Goal: Communication & Community: Answer question/provide support

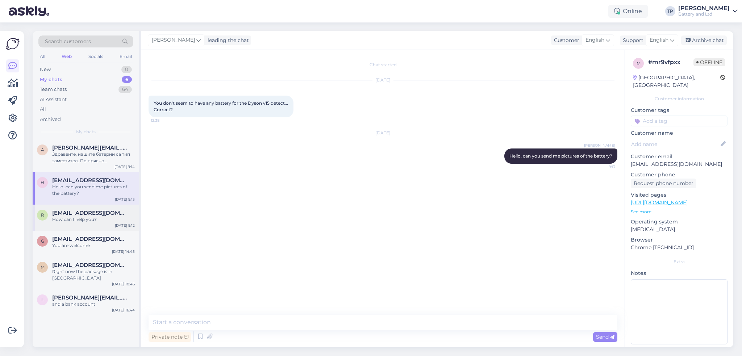
click at [82, 210] on span "[EMAIL_ADDRESS][DOMAIN_NAME]" at bounding box center [89, 213] width 75 height 7
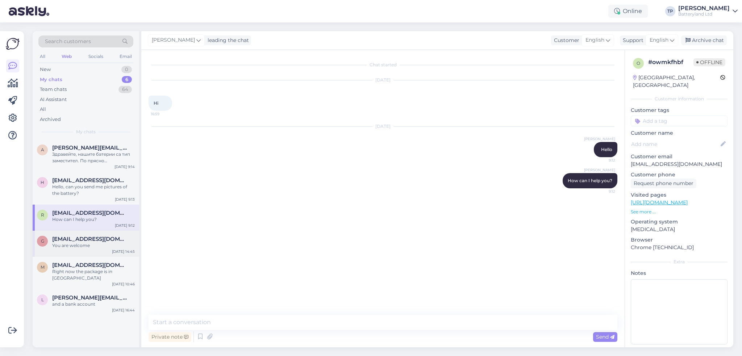
click at [75, 236] on span "[EMAIL_ADDRESS][DOMAIN_NAME]" at bounding box center [89, 239] width 75 height 7
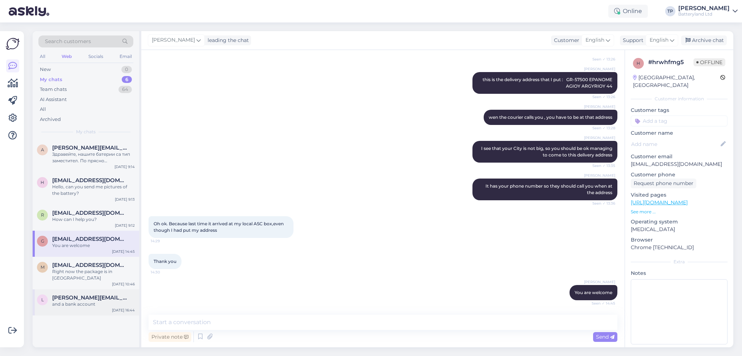
drag, startPoint x: 78, startPoint y: 240, endPoint x: 83, endPoint y: 267, distance: 27.6
click at [79, 262] on span "[EMAIL_ADDRESS][DOMAIN_NAME]" at bounding box center [89, 265] width 75 height 7
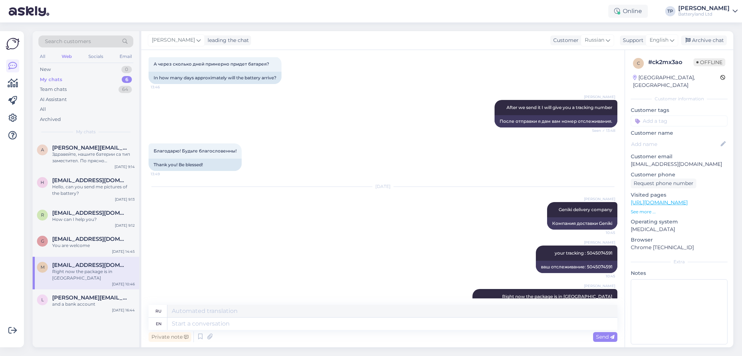
drag, startPoint x: 83, startPoint y: 269, endPoint x: 110, endPoint y: 242, distance: 37.4
click at [85, 295] on span "[PERSON_NAME][EMAIL_ADDRESS][DOMAIN_NAME]" at bounding box center [89, 298] width 75 height 7
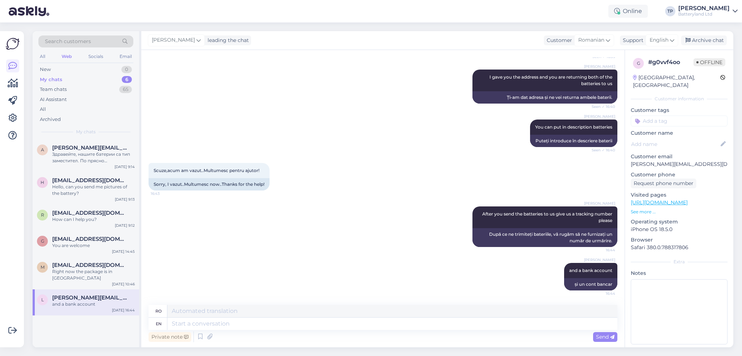
click at [114, 78] on div "My chats 6" at bounding box center [85, 80] width 95 height 10
click at [83, 149] on span "[PERSON_NAME][EMAIL_ADDRESS][DOMAIN_NAME]" at bounding box center [89, 148] width 75 height 7
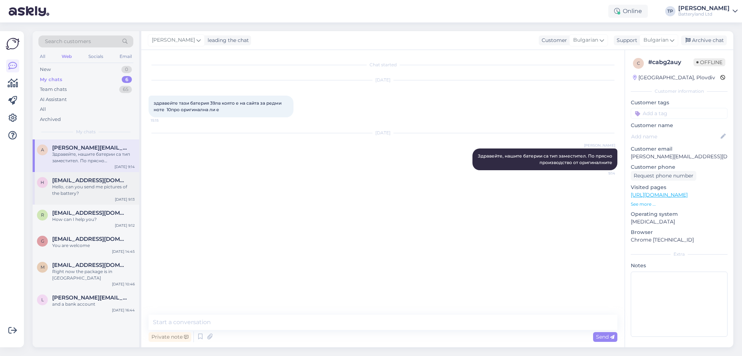
click at [83, 177] on span "[EMAIL_ADDRESS][DOMAIN_NAME]" at bounding box center [89, 180] width 75 height 7
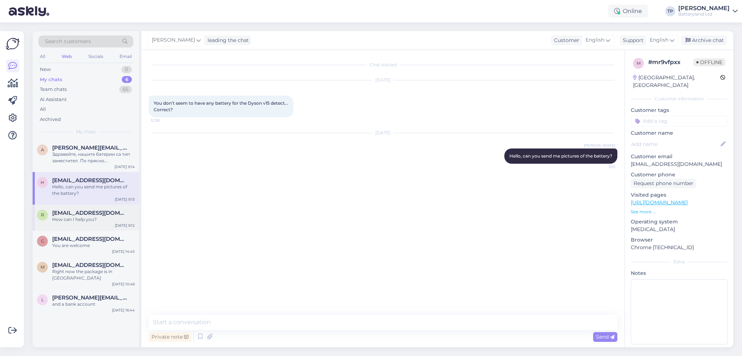
click at [92, 210] on span "[EMAIL_ADDRESS][DOMAIN_NAME]" at bounding box center [89, 213] width 75 height 7
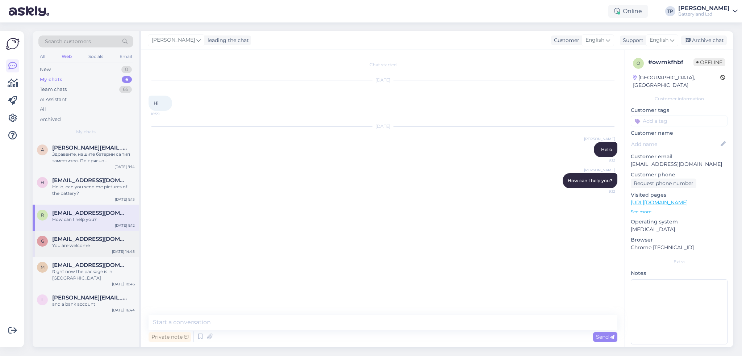
click at [93, 236] on span "[EMAIL_ADDRESS][DOMAIN_NAME]" at bounding box center [89, 239] width 75 height 7
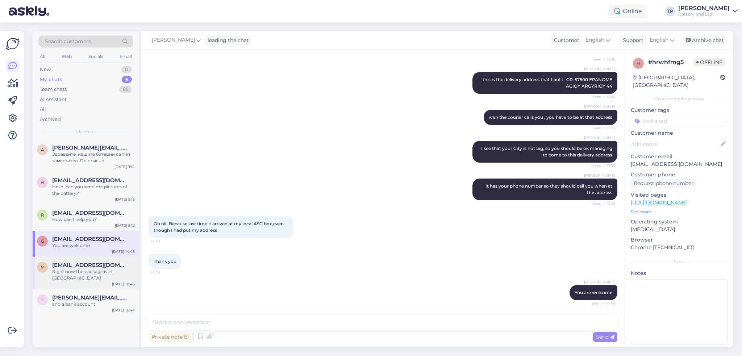
click at [113, 262] on span "[EMAIL_ADDRESS][DOMAIN_NAME]" at bounding box center [89, 265] width 75 height 7
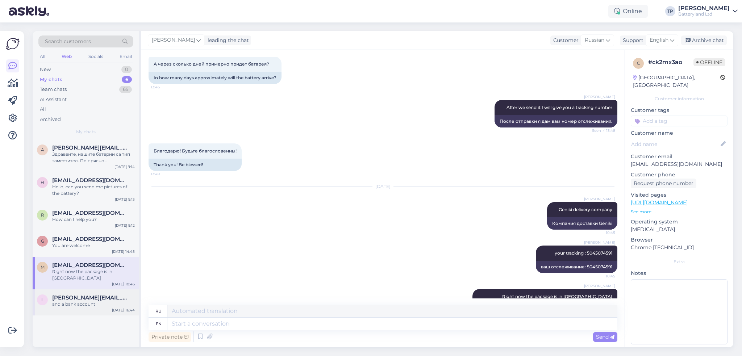
click at [107, 295] on div "[PERSON_NAME][EMAIL_ADDRESS][DOMAIN_NAME] and a bank account" at bounding box center [93, 301] width 83 height 13
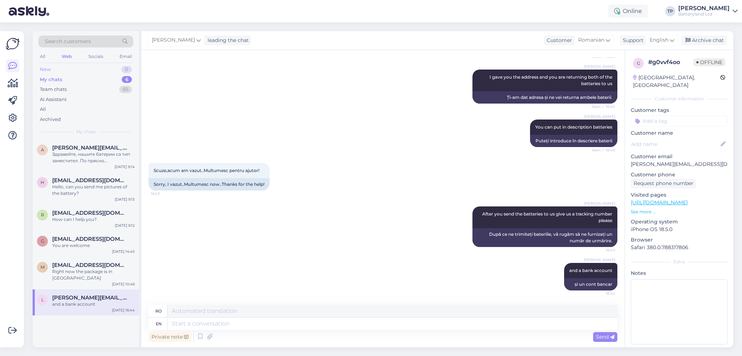
click at [46, 71] on div "New" at bounding box center [45, 69] width 11 height 7
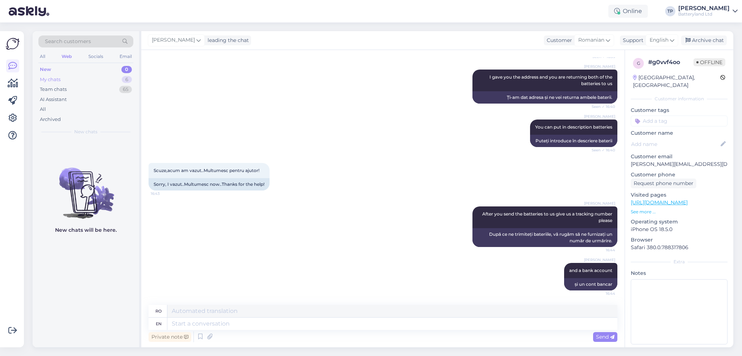
click at [60, 82] on div "My chats" at bounding box center [50, 79] width 21 height 7
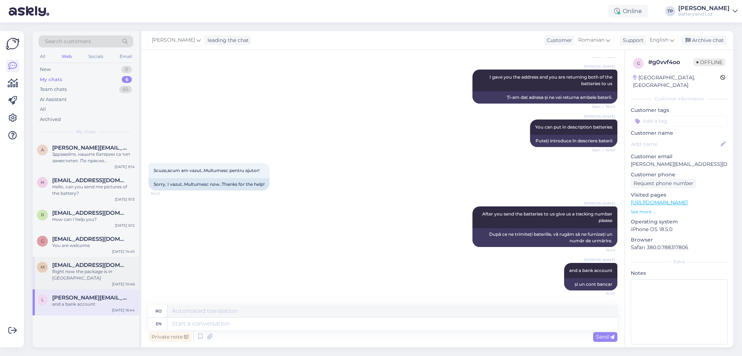
click at [88, 262] on div "[EMAIL_ADDRESS][DOMAIN_NAME] Right now the package is in [GEOGRAPHIC_DATA]" at bounding box center [93, 272] width 83 height 20
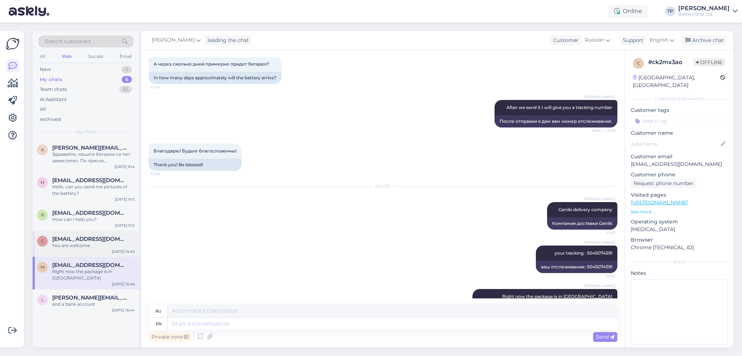
click at [88, 236] on span "[EMAIL_ADDRESS][DOMAIN_NAME]" at bounding box center [89, 239] width 75 height 7
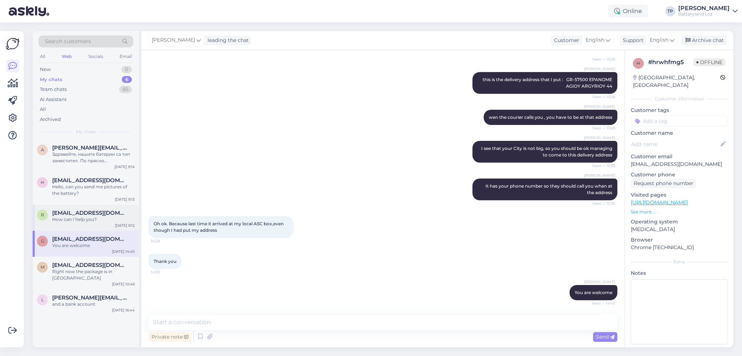
click at [92, 210] on div "[EMAIL_ADDRESS][DOMAIN_NAME] How can I help you?" at bounding box center [93, 216] width 83 height 13
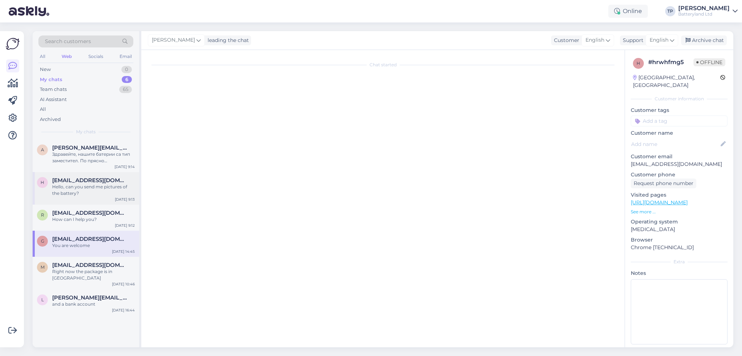
scroll to position [0, 0]
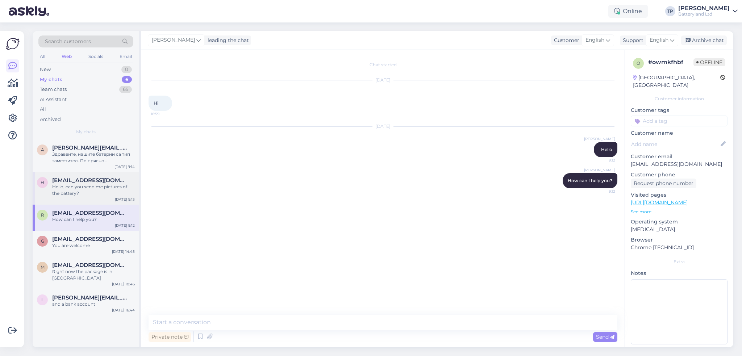
click at [91, 177] on div "[EMAIL_ADDRESS][DOMAIN_NAME] Hello, can you send me pictures of the battery?" at bounding box center [93, 187] width 83 height 20
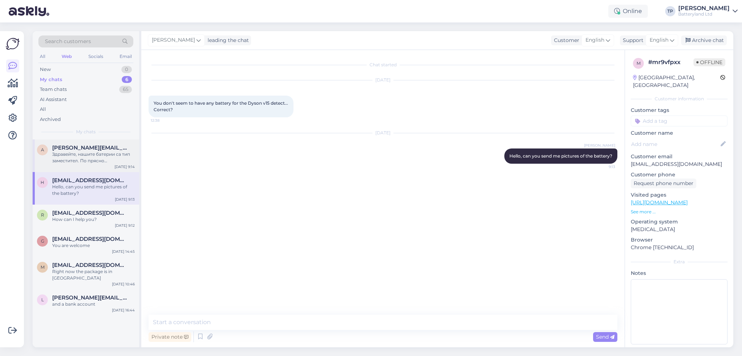
click at [82, 148] on span "[PERSON_NAME][EMAIL_ADDRESS][DOMAIN_NAME]" at bounding box center [89, 148] width 75 height 7
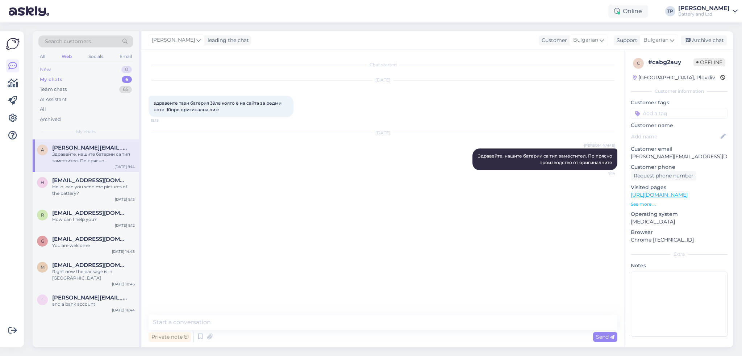
click at [47, 75] on div "My chats 6" at bounding box center [85, 80] width 95 height 10
click at [103, 81] on div "My chats 6" at bounding box center [85, 80] width 95 height 10
click at [88, 177] on span "[EMAIL_ADDRESS][DOMAIN_NAME]" at bounding box center [89, 180] width 75 height 7
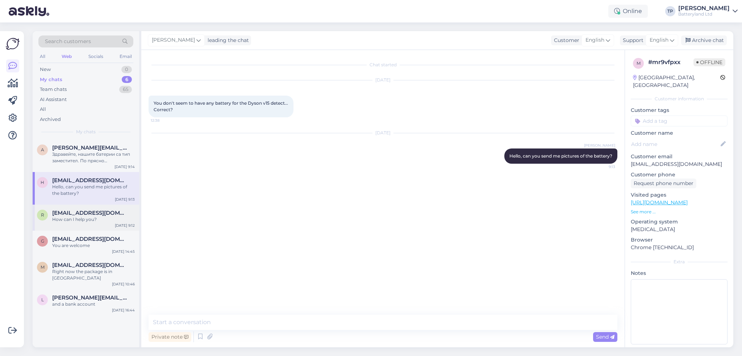
click at [91, 210] on span "[EMAIL_ADDRESS][DOMAIN_NAME]" at bounding box center [89, 213] width 75 height 7
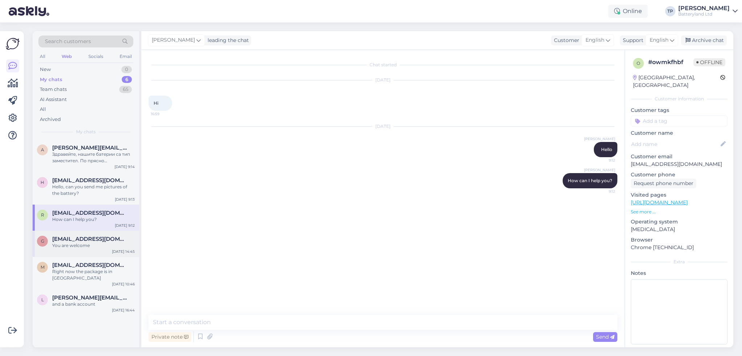
click at [100, 236] on span "[EMAIL_ADDRESS][DOMAIN_NAME]" at bounding box center [89, 239] width 75 height 7
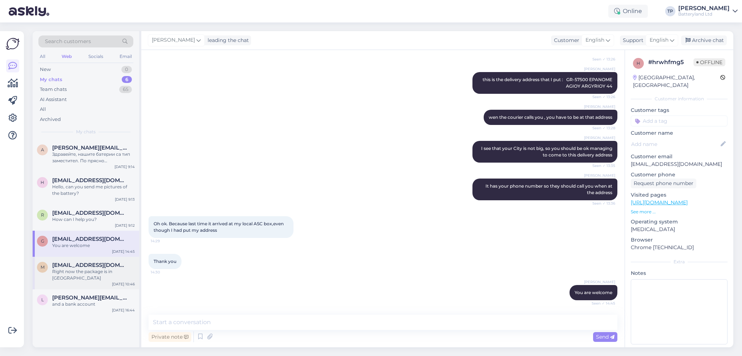
click at [96, 262] on span "[EMAIL_ADDRESS][DOMAIN_NAME]" at bounding box center [89, 265] width 75 height 7
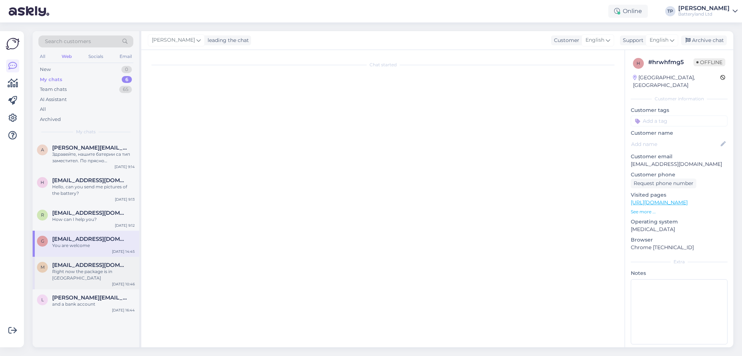
scroll to position [1600, 0]
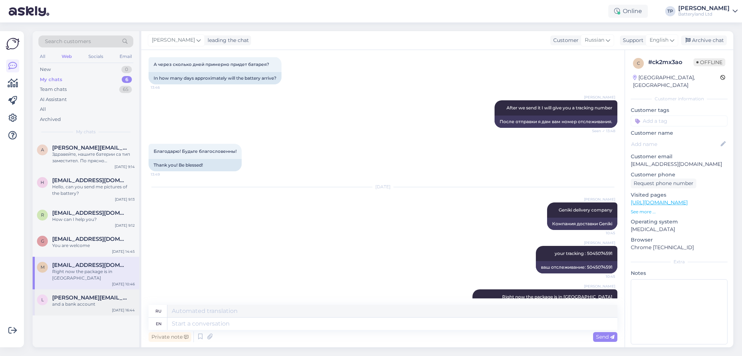
click at [100, 295] on span "[PERSON_NAME][EMAIL_ADDRESS][DOMAIN_NAME]" at bounding box center [89, 298] width 75 height 7
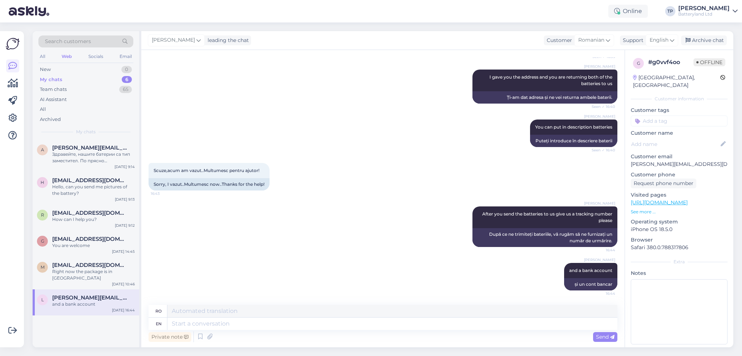
scroll to position [1006, 0]
click at [46, 67] on div "New" at bounding box center [45, 69] width 11 height 7
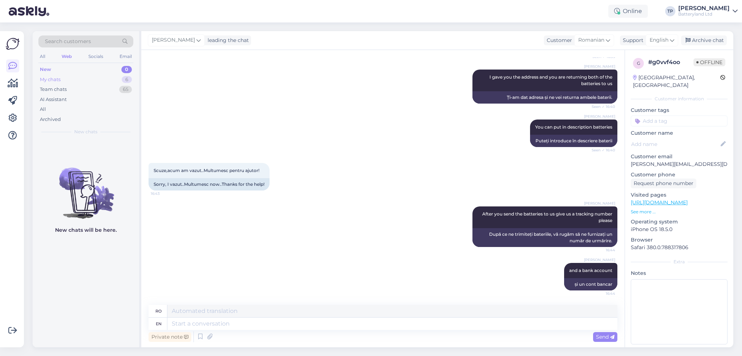
click at [64, 79] on div "My chats 6" at bounding box center [85, 80] width 95 height 10
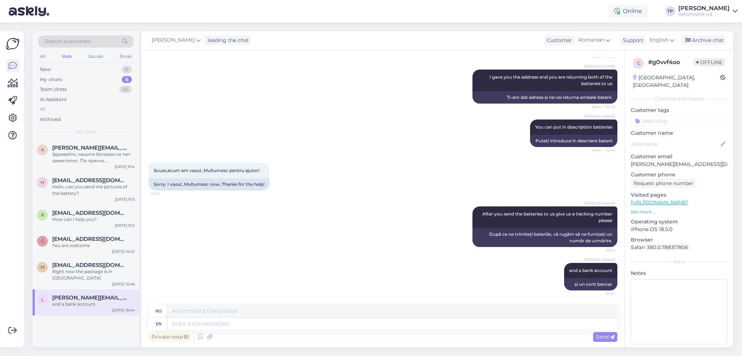
click at [45, 108] on div "All" at bounding box center [43, 109] width 6 height 7
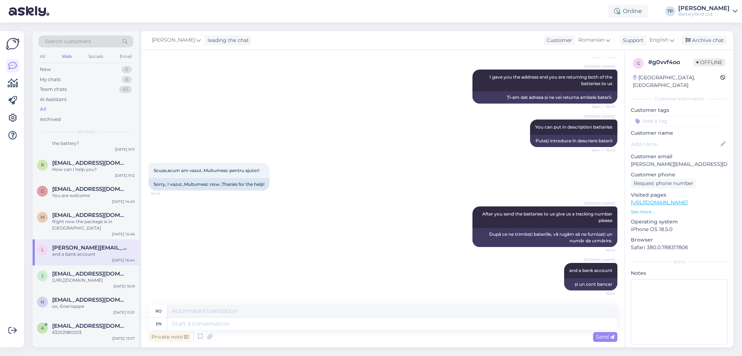
scroll to position [0, 0]
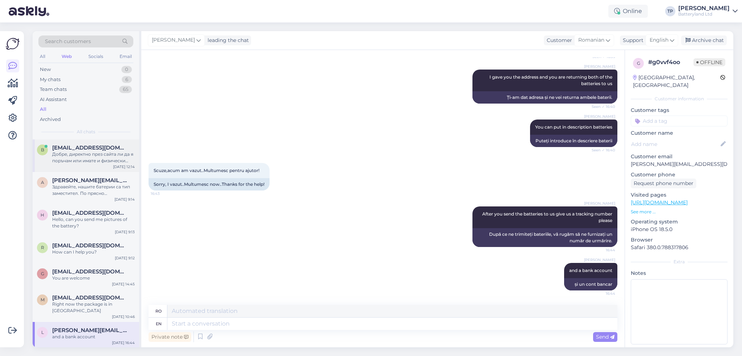
click at [65, 146] on span "[EMAIL_ADDRESS][DOMAIN_NAME]" at bounding box center [89, 148] width 75 height 7
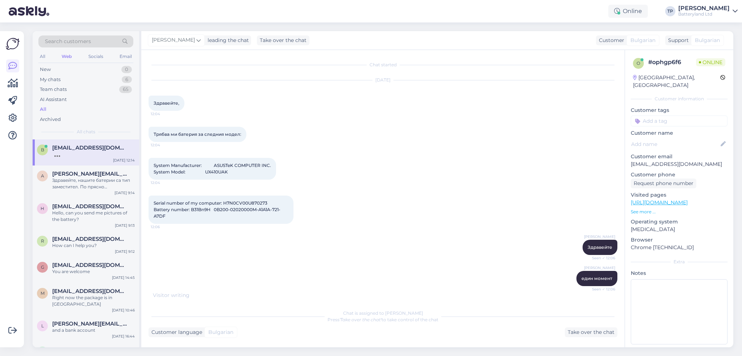
click at [66, 55] on div "Web" at bounding box center [66, 56] width 13 height 9
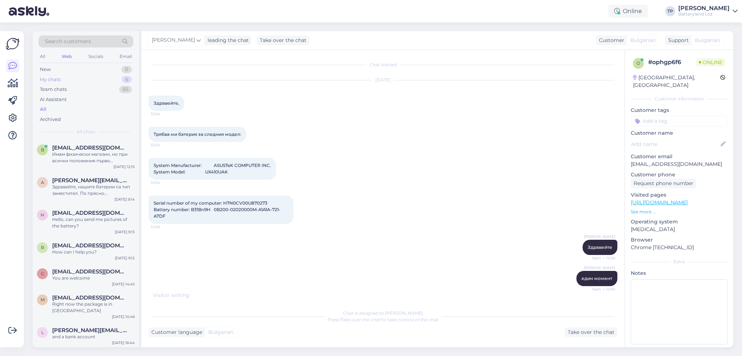
click at [67, 82] on div "My chats 6" at bounding box center [85, 80] width 95 height 10
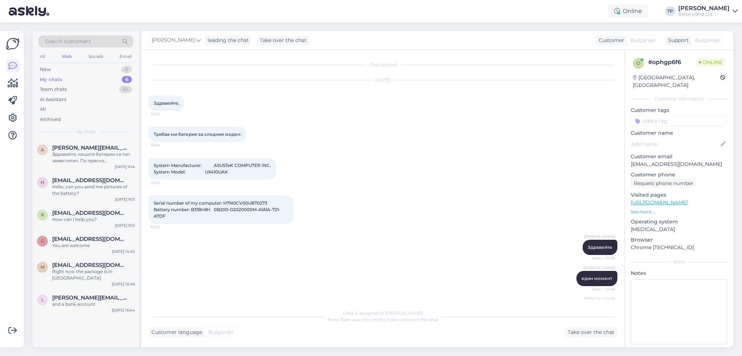
drag, startPoint x: 451, startPoint y: 33, endPoint x: 442, endPoint y: 40, distance: 11.1
click at [451, 33] on div "[PERSON_NAME] leading the chat Take over the chat Customer Bulgarian Support Bu…" at bounding box center [437, 40] width 592 height 19
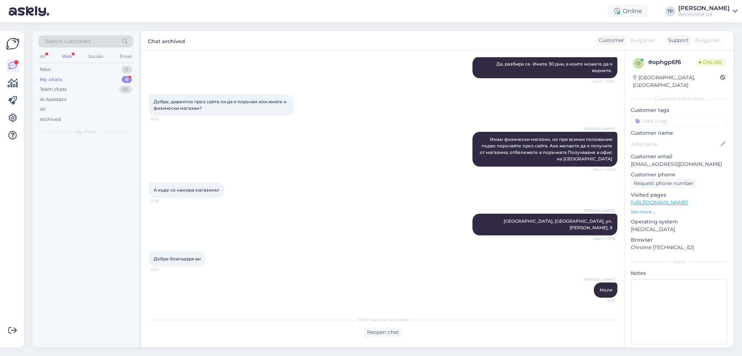
scroll to position [574, 0]
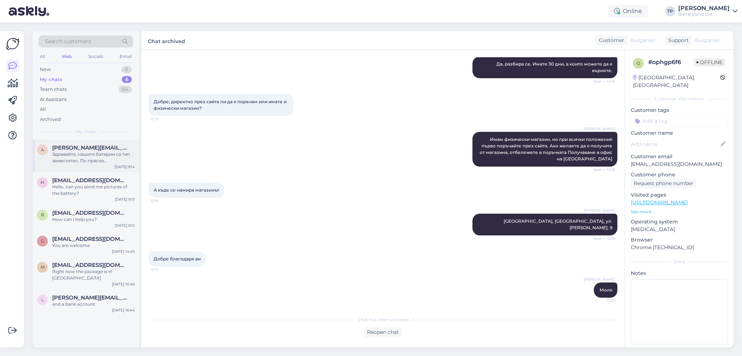
click at [69, 145] on span "[PERSON_NAME][EMAIL_ADDRESS][DOMAIN_NAME]" at bounding box center [89, 148] width 75 height 7
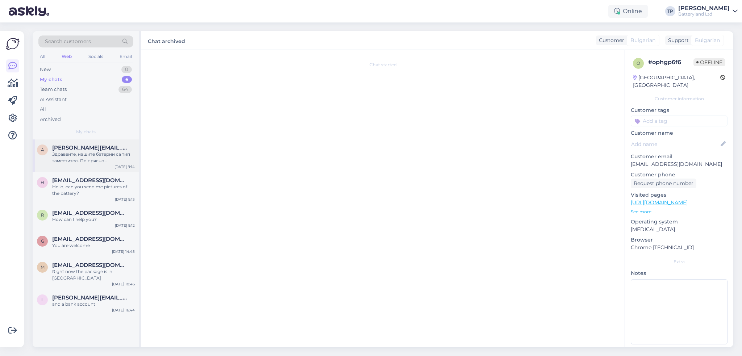
scroll to position [0, 0]
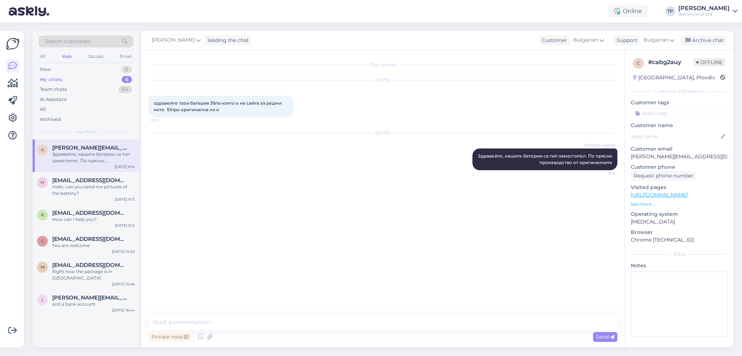
click at [74, 161] on div "a [PERSON_NAME][EMAIL_ADDRESS][DOMAIN_NAME] [PERSON_NAME], нашите батерии са ти…" at bounding box center [86, 156] width 107 height 33
click at [78, 177] on div "[EMAIL_ADDRESS][DOMAIN_NAME] Hello, can you send me pictures of the battery?" at bounding box center [93, 187] width 83 height 20
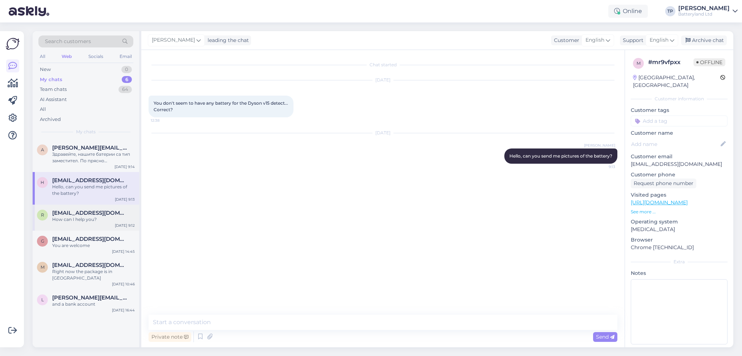
click at [83, 210] on span "[EMAIL_ADDRESS][DOMAIN_NAME]" at bounding box center [89, 213] width 75 height 7
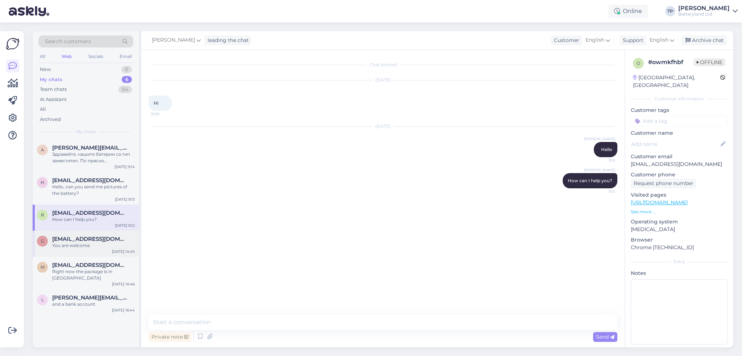
click at [82, 236] on span "[EMAIL_ADDRESS][DOMAIN_NAME]" at bounding box center [89, 239] width 75 height 7
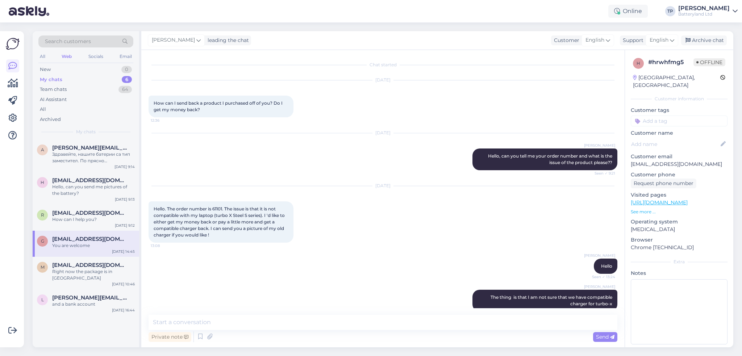
scroll to position [2033, 0]
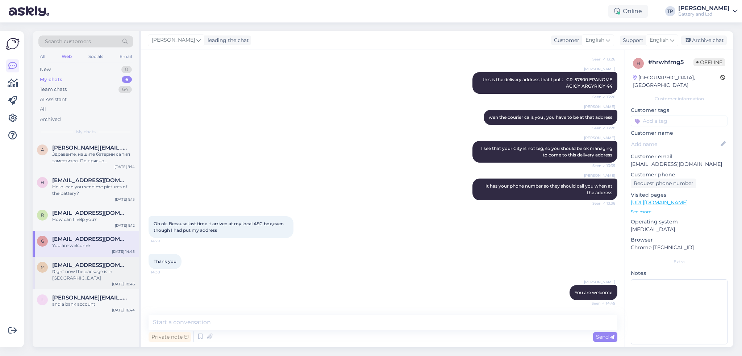
click at [86, 262] on span "[EMAIL_ADDRESS][DOMAIN_NAME]" at bounding box center [89, 265] width 75 height 7
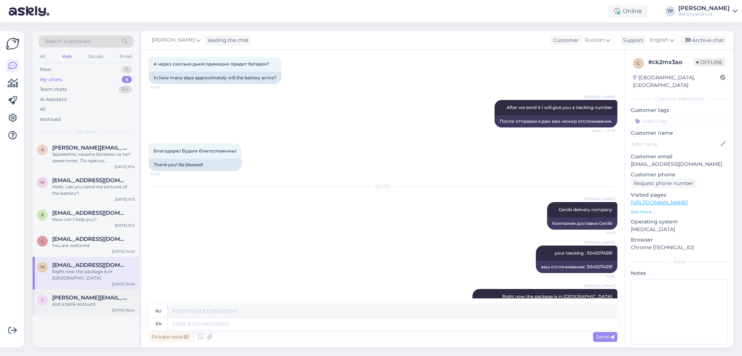
click at [89, 295] on span "[PERSON_NAME][EMAIL_ADDRESS][DOMAIN_NAME]" at bounding box center [89, 298] width 75 height 7
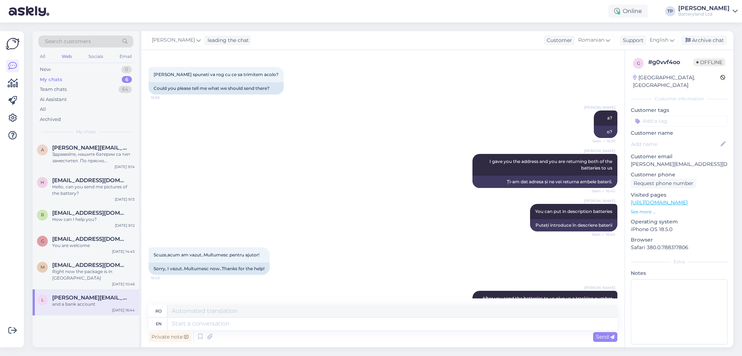
scroll to position [789, 0]
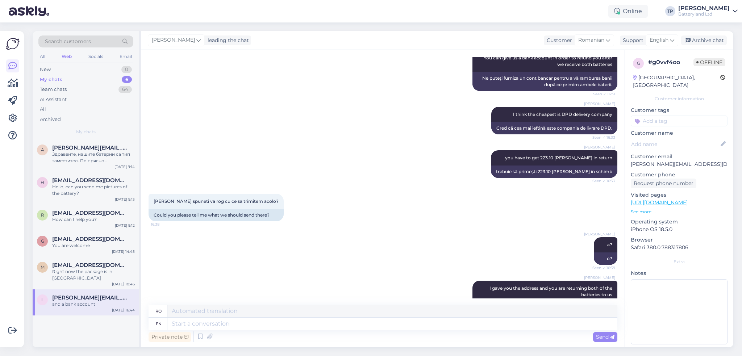
click at [32, 205] on div "Search customers All Web Socials Email New 0 My chats 6 Team chats 64 AI Assist…" at bounding box center [385, 189] width 714 height 334
click at [74, 205] on div "r [EMAIL_ADDRESS][DOMAIN_NAME] How can I help you? [DATE] 9:12" at bounding box center [86, 218] width 107 height 26
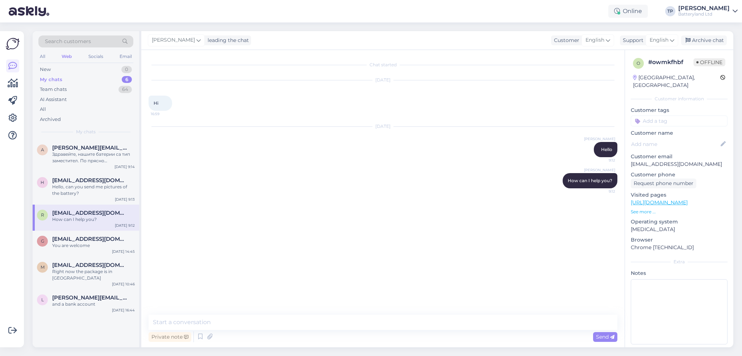
click at [381, 19] on div "Online TP [PERSON_NAME] Batteryland Ltd" at bounding box center [371, 11] width 742 height 22
click at [76, 67] on div "New 1" at bounding box center [85, 70] width 95 height 10
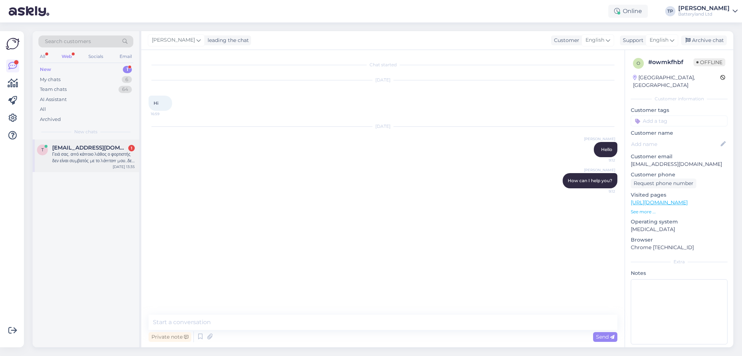
click at [87, 147] on span "[EMAIL_ADDRESS][DOMAIN_NAME]" at bounding box center [89, 148] width 75 height 7
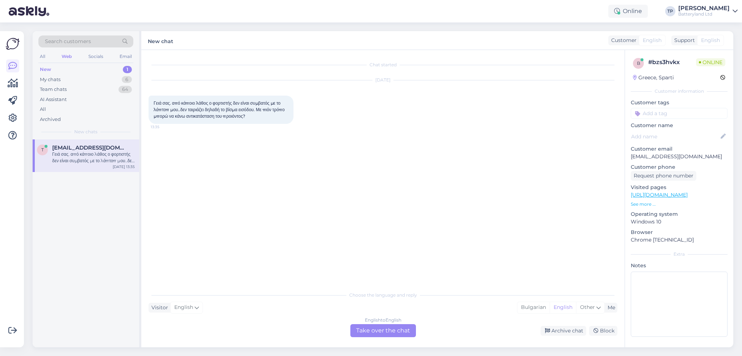
click at [371, 332] on div "English to English Take over the chat" at bounding box center [383, 330] width 66 height 13
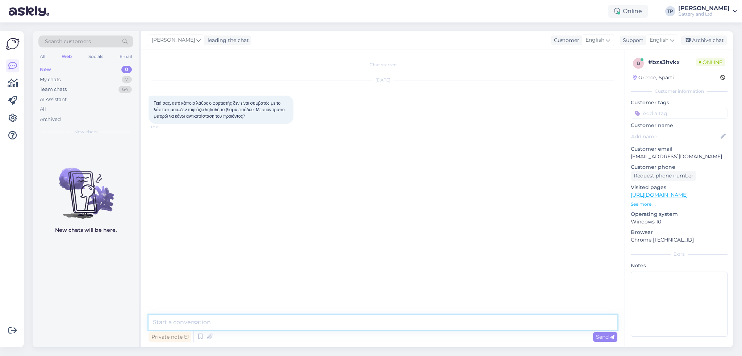
click at [180, 321] on textarea at bounding box center [383, 322] width 469 height 15
type textarea "Hello"
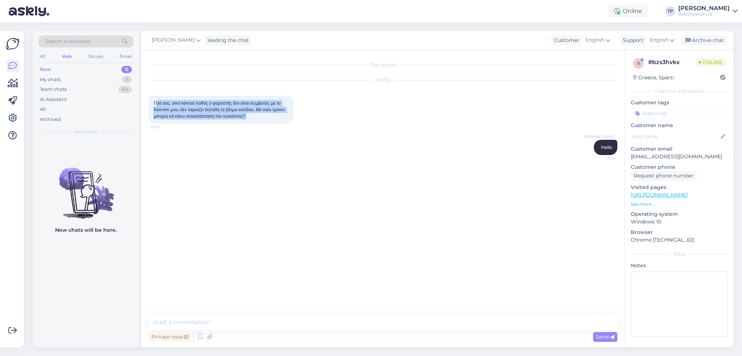
drag, startPoint x: 154, startPoint y: 101, endPoint x: 299, endPoint y: 120, distance: 145.4
click at [294, 120] on div "Γειά σας. από κάποιο λάθος ο φορτιστής δεν είναι συμβατός με το λάπτοπ μου..δεν…" at bounding box center [221, 110] width 145 height 28
copy div "ειά σας. από κάποιο λάθος ο φορτιστής δεν είναι συμβατός με το λάπτοπ μου..δεν …"
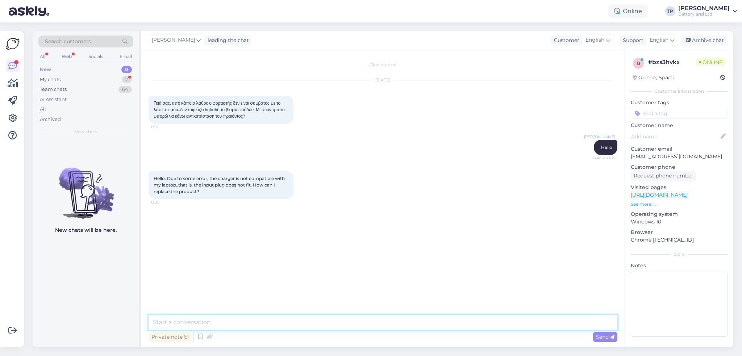
click at [203, 323] on textarea at bounding box center [383, 322] width 469 height 15
type textarea "Can you tell me your order number please?"
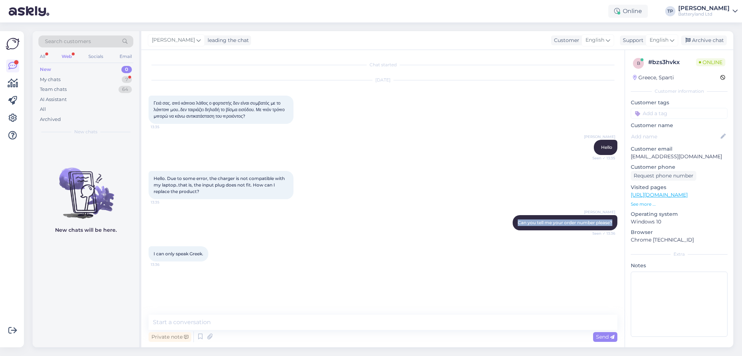
drag, startPoint x: 517, startPoint y: 222, endPoint x: 616, endPoint y: 222, distance: 98.9
click at [619, 223] on div "Chat started [DATE] Γειά σας. από κάποιο λάθος ο φορτιστής δεν είναι συμβατός μ…" at bounding box center [386, 182] width 475 height 251
copy span "Can you tell me your order number please?"
click at [171, 324] on textarea at bounding box center [383, 322] width 469 height 15
paste textarea "Μπορείτε να μου πείτε τον αριθμό της παραγγελίας σας, παρακαλώ;"
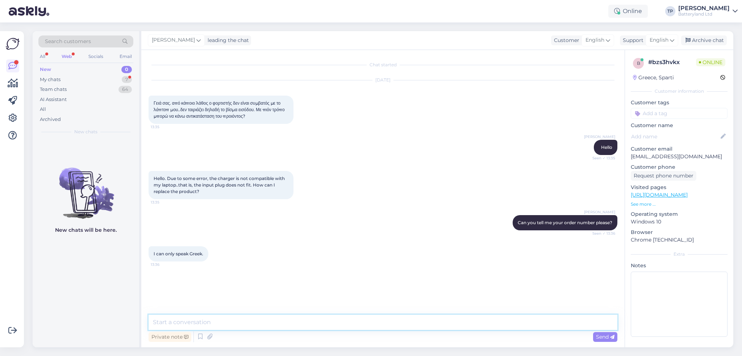
type textarea "Μπορείτε να μου πείτε τον αριθμό της παραγγελίας σας, παρακαλώ;"
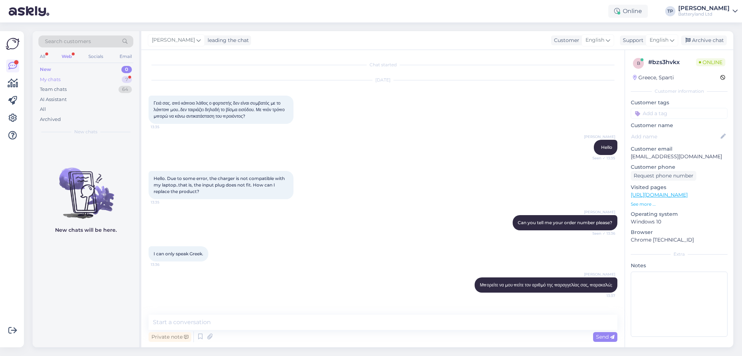
click at [99, 82] on div "My chats 7" at bounding box center [85, 80] width 95 height 10
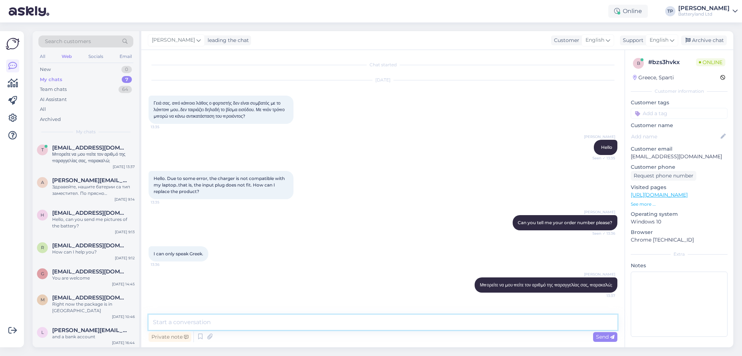
click at [237, 323] on textarea at bounding box center [383, 322] width 469 height 15
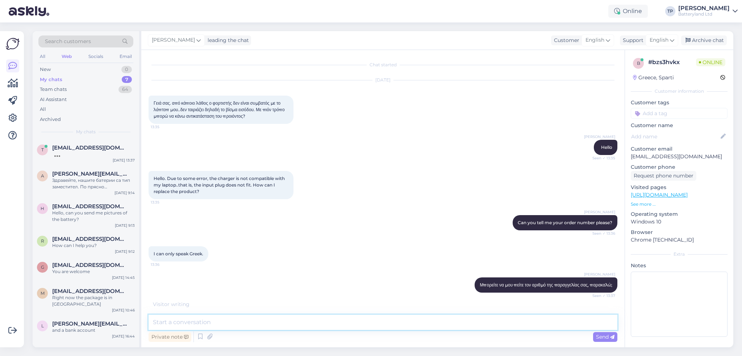
scroll to position [30, 0]
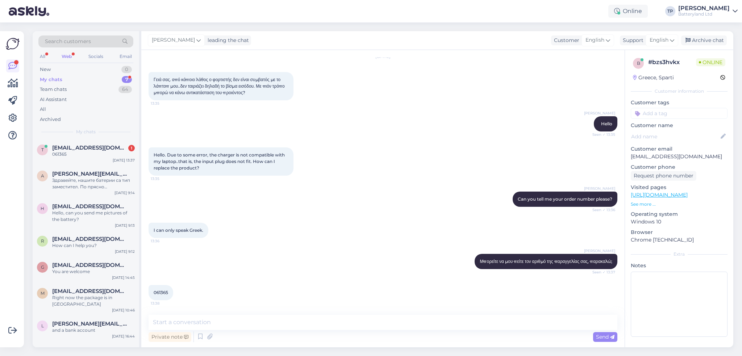
drag, startPoint x: 157, startPoint y: 294, endPoint x: 172, endPoint y: 290, distance: 16.4
click at [172, 290] on div "061365 13:38" at bounding box center [161, 292] width 25 height 15
copy span "61365"
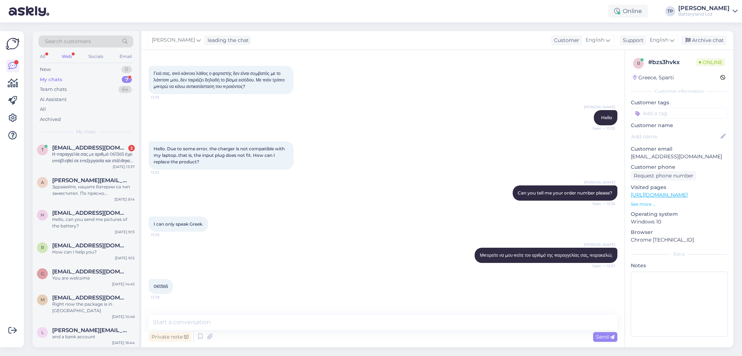
scroll to position [107, 0]
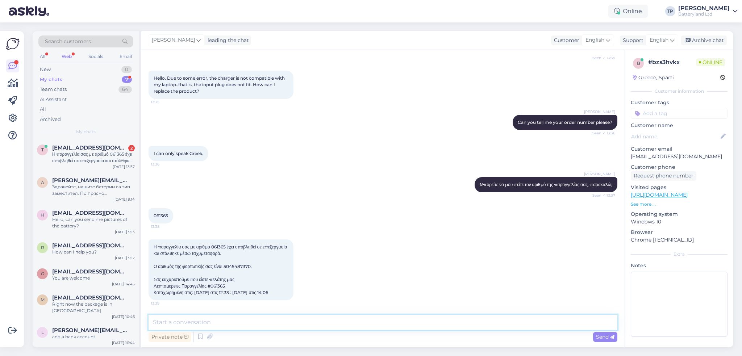
click at [210, 325] on textarea at bounding box center [383, 322] width 469 height 15
paste textarea "Αυτό είναι ένα φορτιστή για φορητό υπολογιστή Lenovo με σύνδεσμο USB."
type textarea "Αυτό είναι ένα φορτιστή για φορητό υπολογιστή Lenovo με σύνδεσμο USB."
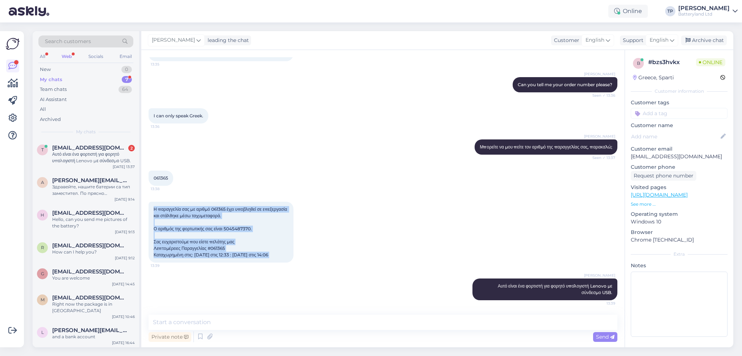
drag, startPoint x: 154, startPoint y: 208, endPoint x: 296, endPoint y: 253, distance: 149.0
click at [294, 253] on div "Η παραγγελία σας με αριθμό 061365 έχει υποβληθεί σε επεξεργασία και στάλθηκε μέ…" at bounding box center [221, 232] width 145 height 61
copy div "Η παραγγελία σας με αριθμό 061365 έχει υποβληθεί σε επεξεργασία και στάλθηκε μέ…"
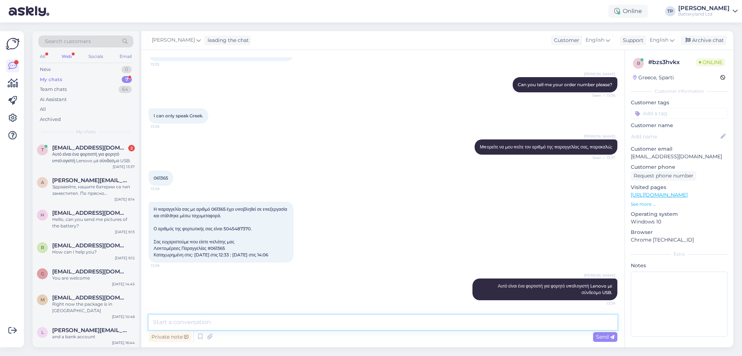
click at [229, 324] on textarea at bounding box center [383, 322] width 469 height 15
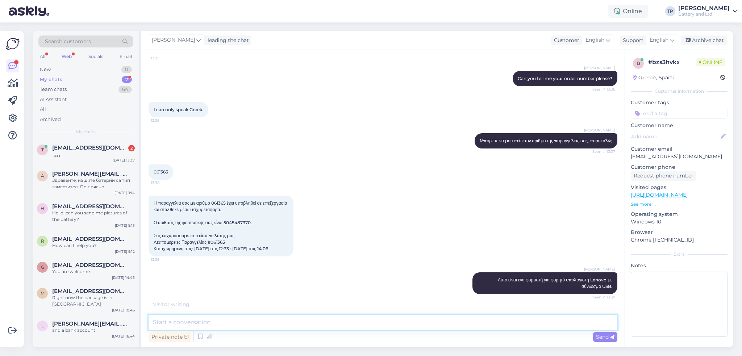
paste textarea "Ποιο φορτιστή χρειάζεστε ακριβώς;"
type textarea "Ποιο φορτιστή χρειάζεστε ακριβώς;"
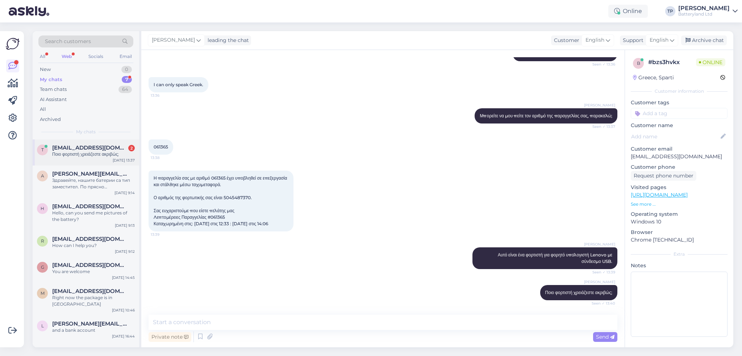
click at [68, 148] on span "[EMAIL_ADDRESS][DOMAIN_NAME]" at bounding box center [89, 148] width 75 height 7
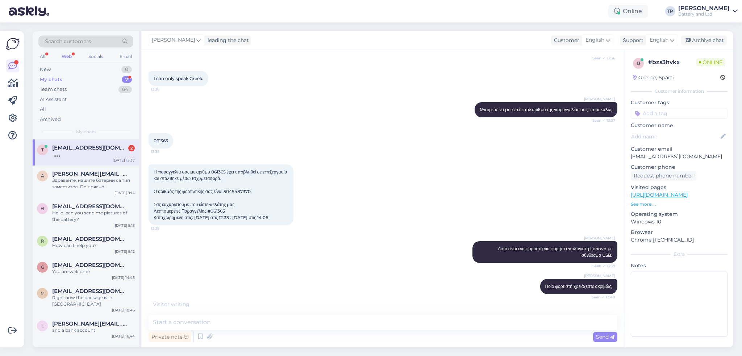
scroll to position [207, 0]
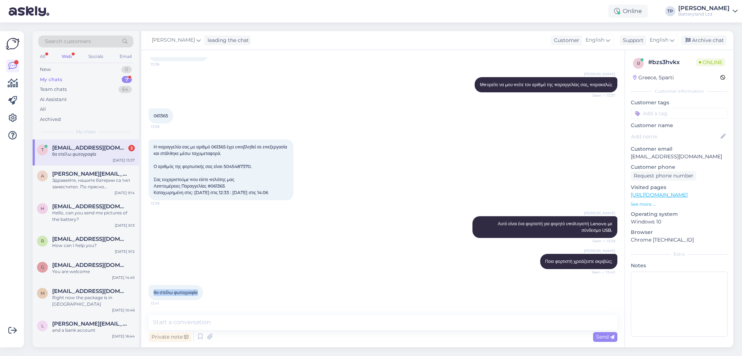
drag, startPoint x: 153, startPoint y: 292, endPoint x: 214, endPoint y: 294, distance: 61.7
click at [214, 294] on div "θα στείλω φωτογραφία 13:41" at bounding box center [383, 292] width 469 height 31
copy span "θα στείλω φωτογραφία"
click at [219, 323] on textarea at bounding box center [383, 322] width 469 height 15
paste textarea "Εντάξει, αλλά η φωτογραφία δεν είναι αρκετά καλή για να δούμε το βύσμα του φορτ…"
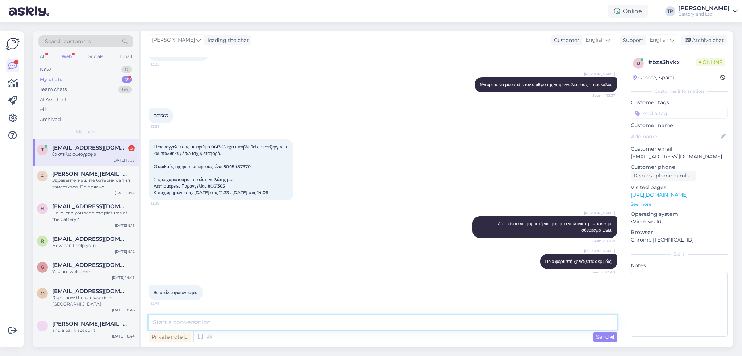
type textarea "Εντάξει, αλλά η φωτογραφία δεν είναι αρκετά καλή για να δούμε το βύσμα του φορτ…"
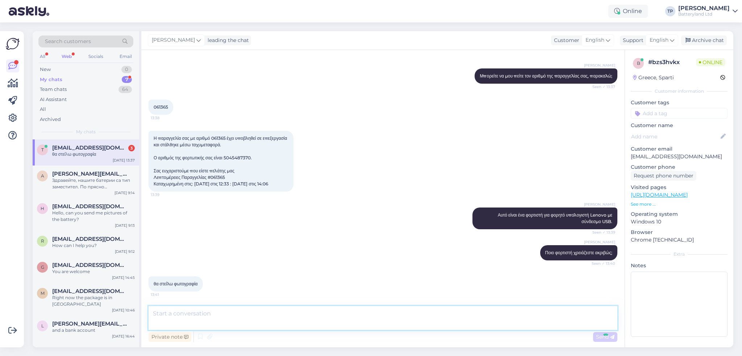
scroll to position [257, 0]
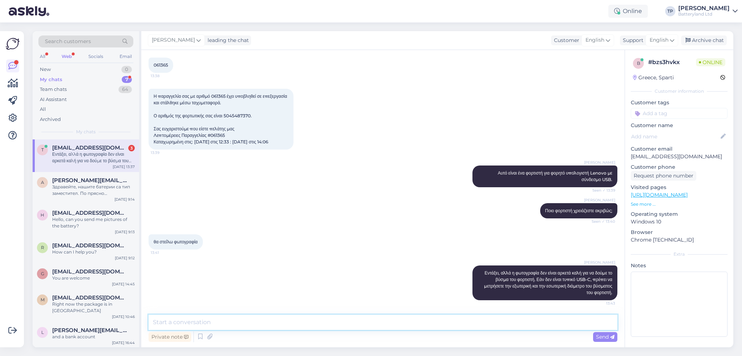
click at [273, 325] on textarea at bounding box center [383, 322] width 469 height 15
paste textarea "Θα περιμένω τη φωτογραφία."
type textarea "Θα περιμένω τη φωτογραφία."
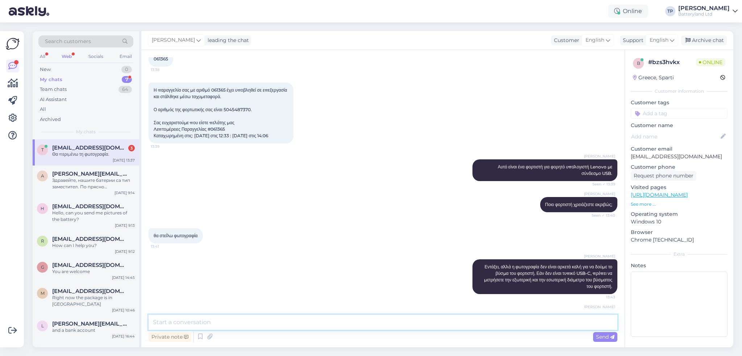
scroll to position [288, 0]
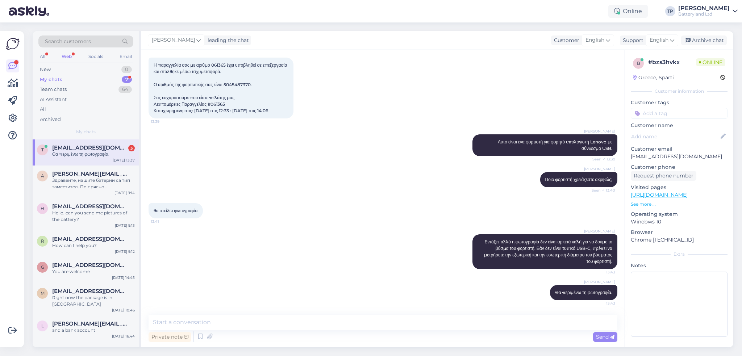
click at [89, 79] on div "My chats 7" at bounding box center [85, 80] width 95 height 10
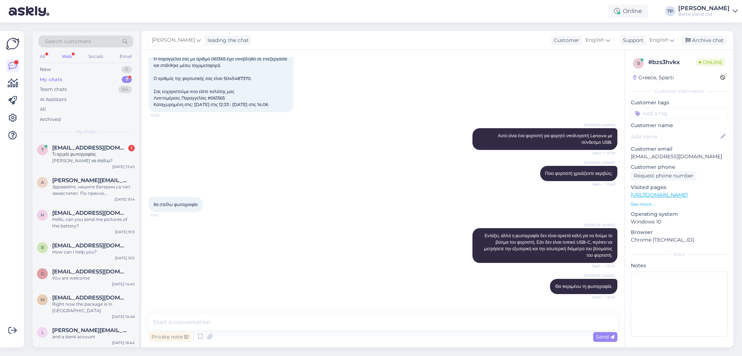
scroll to position [320, 0]
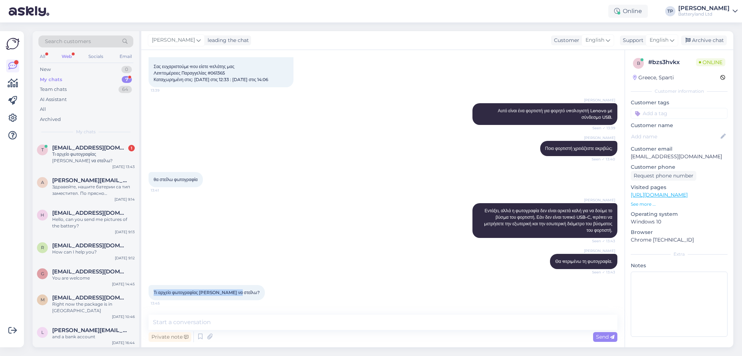
drag, startPoint x: 152, startPoint y: 292, endPoint x: 255, endPoint y: 296, distance: 103.4
click at [255, 296] on div "Τι αρχείο φωτογραφίας [PERSON_NAME] να στείλω? 13:45" at bounding box center [383, 292] width 469 height 31
copy span "Τι αρχείο φωτογραφίας [PERSON_NAME] να στείλω?"
click at [246, 321] on textarea at bounding box center [383, 322] width 469 height 15
paste textarea "Το jpg είναι εντάξει."
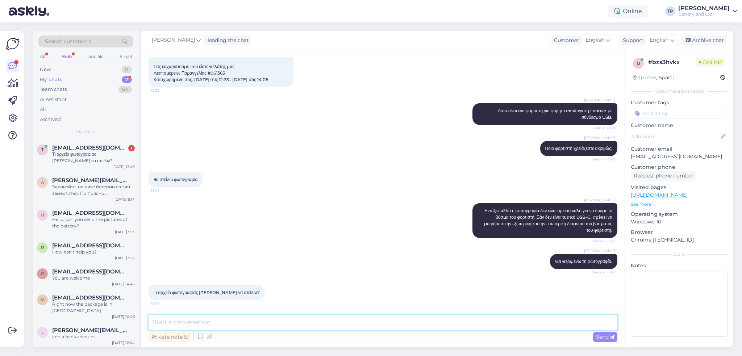
type textarea "Το jpg είναι εντάξει."
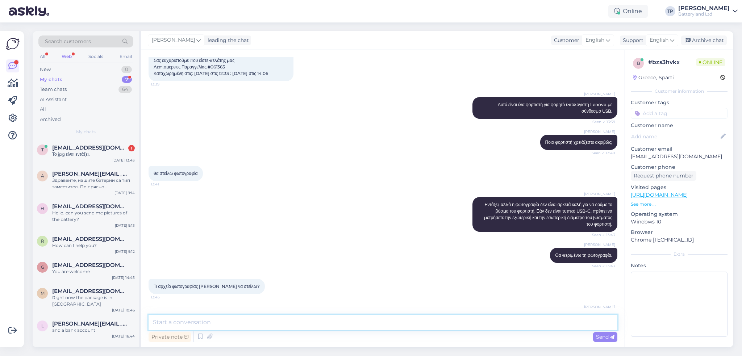
scroll to position [351, 0]
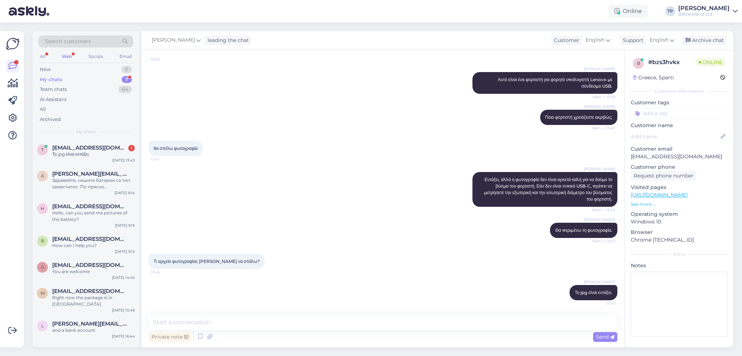
click at [393, 54] on div "Chat started [DATE] Γειά σας. από κάποιο λάθος ο φορτιστής δεν είναι συμβατός μ…" at bounding box center [382, 199] width 483 height 298
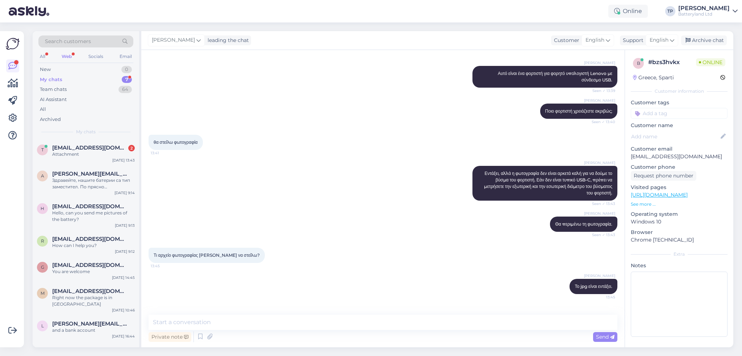
scroll to position [396, 0]
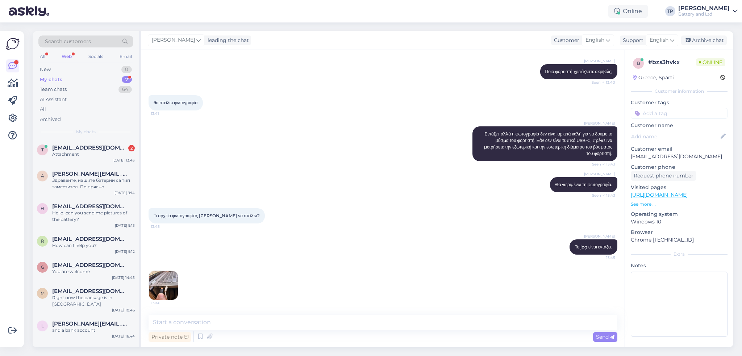
click at [159, 288] on img at bounding box center [163, 285] width 29 height 29
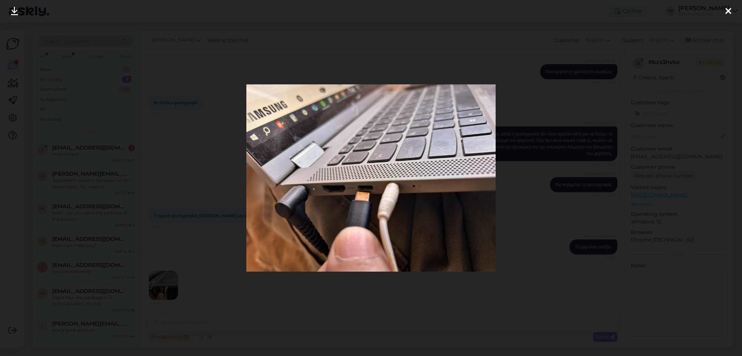
click at [729, 13] on icon at bounding box center [728, 11] width 6 height 9
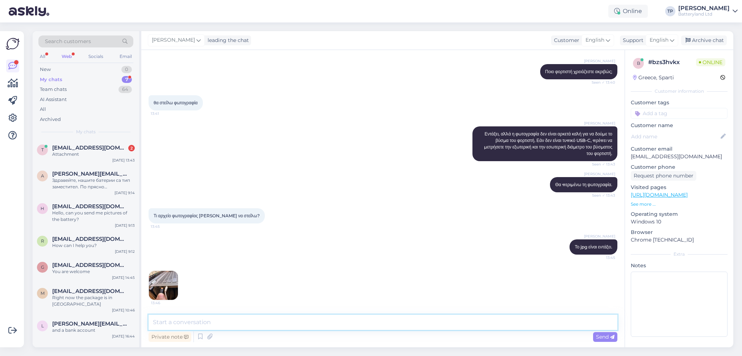
click at [205, 322] on textarea at bounding box center [383, 322] width 469 height 15
paste textarea "Αυτό είναι τύπου USB-C. Μπορείτε να μου στείλετε άλλη μια φωτογραφία με την τάσ…"
type textarea "Αυτό είναι τύπου USB-C. Μπορείτε να μου στείλετε άλλη μια φωτογραφία με την τάσ…"
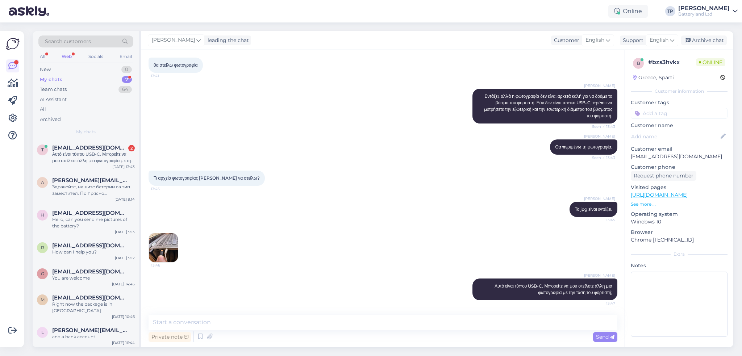
click at [158, 259] on img at bounding box center [163, 247] width 29 height 29
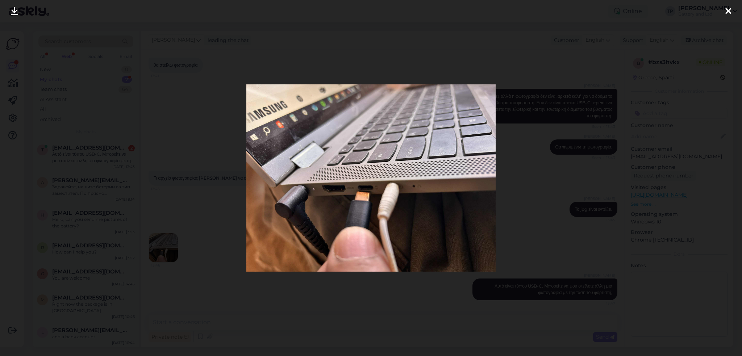
click at [727, 12] on icon at bounding box center [728, 11] width 6 height 9
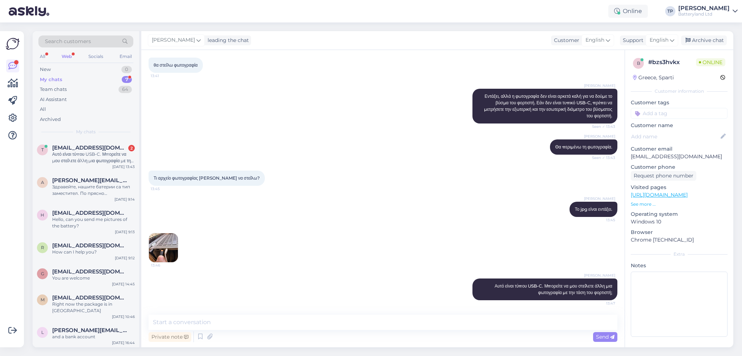
click at [157, 252] on img at bounding box center [163, 247] width 29 height 29
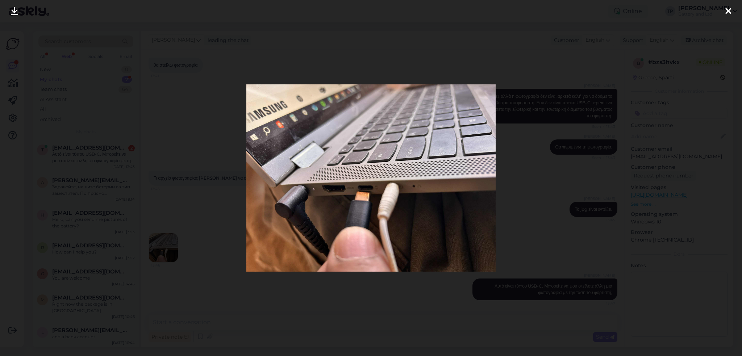
click at [731, 10] on icon at bounding box center [728, 11] width 6 height 9
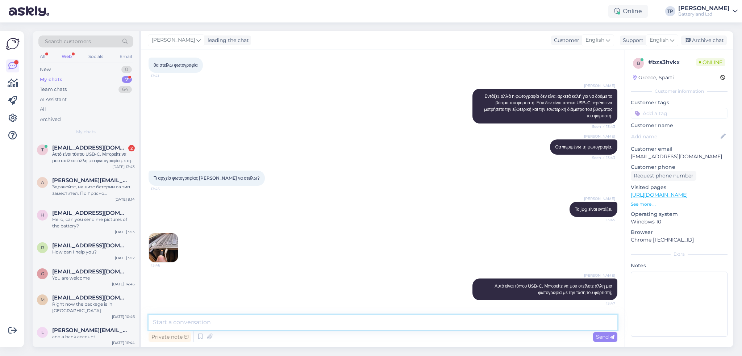
click at [248, 323] on textarea at bounding box center [383, 322] width 469 height 15
paste textarea "Βλέπω ότι ο φορητός υπολογιστής σας είναι SAMSUNG."
type textarea "Βλέπω ότι ο φορητός υπολογιστής σας είναι SAMSUNG."
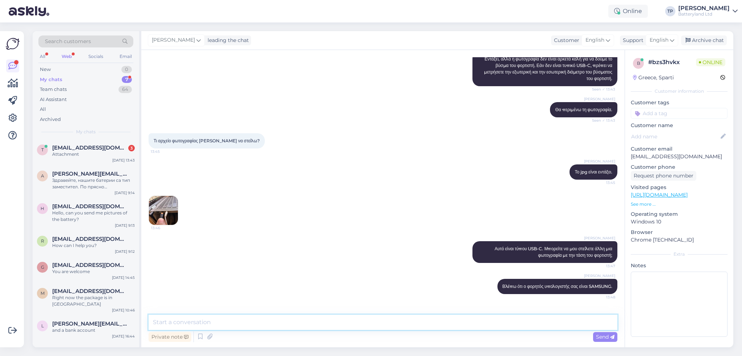
scroll to position [511, 0]
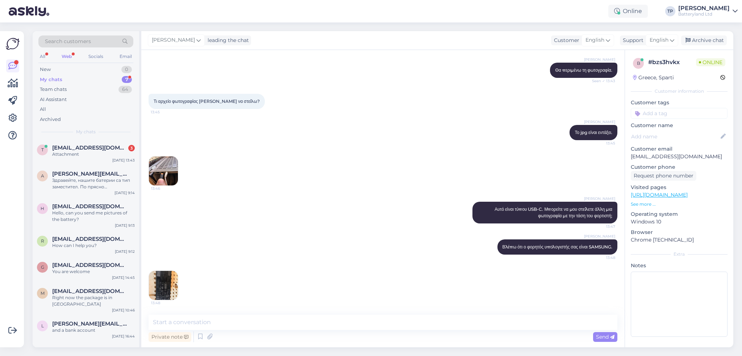
click at [165, 285] on img at bounding box center [163, 285] width 29 height 29
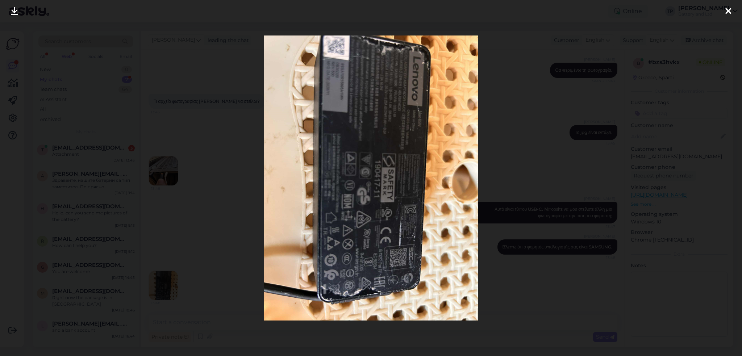
click at [730, 12] on icon at bounding box center [728, 11] width 6 height 9
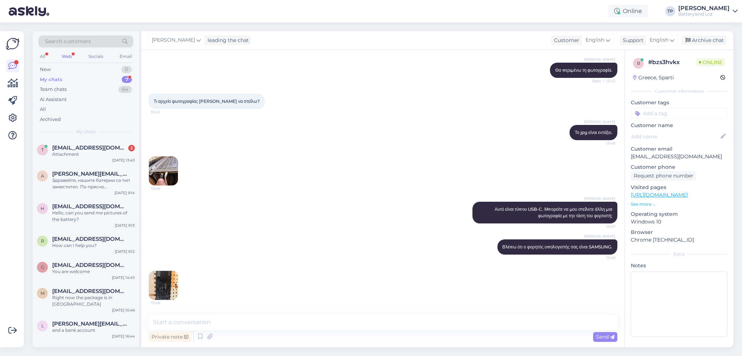
click at [158, 166] on img at bounding box center [163, 171] width 29 height 29
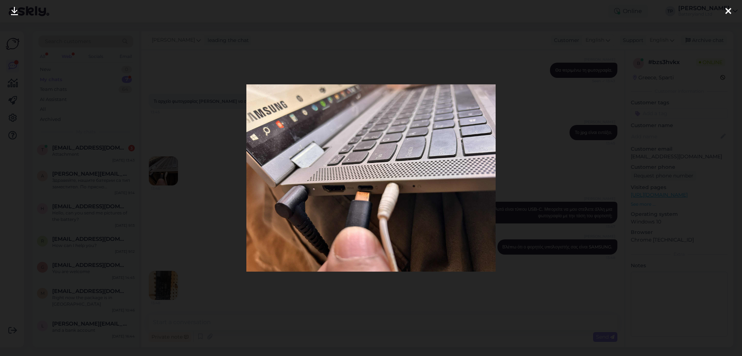
click at [729, 10] on icon at bounding box center [728, 11] width 6 height 9
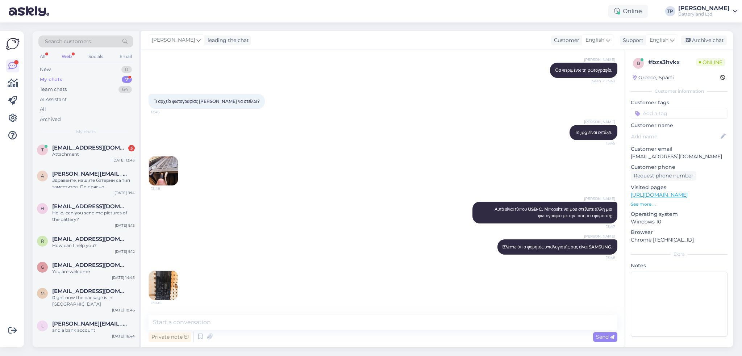
click at [160, 286] on img at bounding box center [163, 285] width 29 height 29
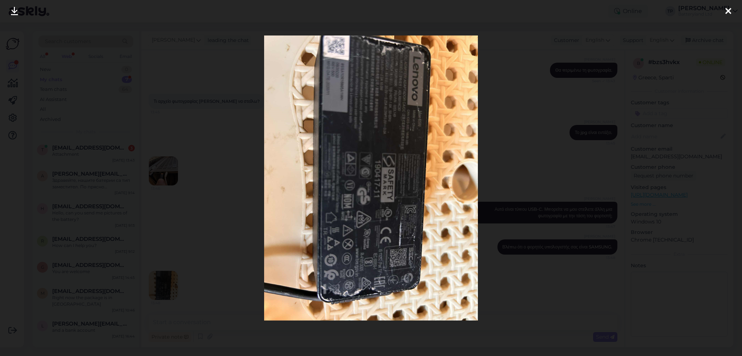
click at [16, 10] on icon at bounding box center [14, 11] width 7 height 9
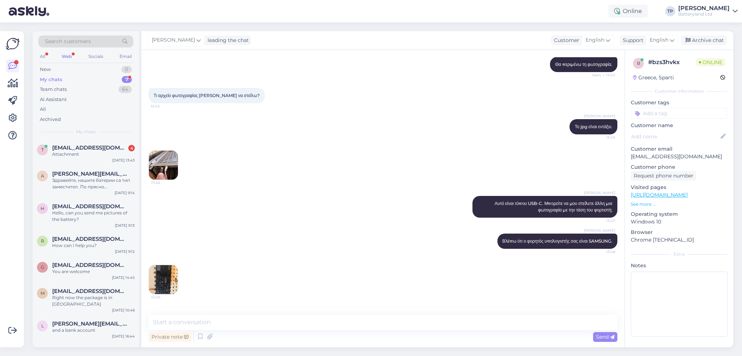
scroll to position [556, 0]
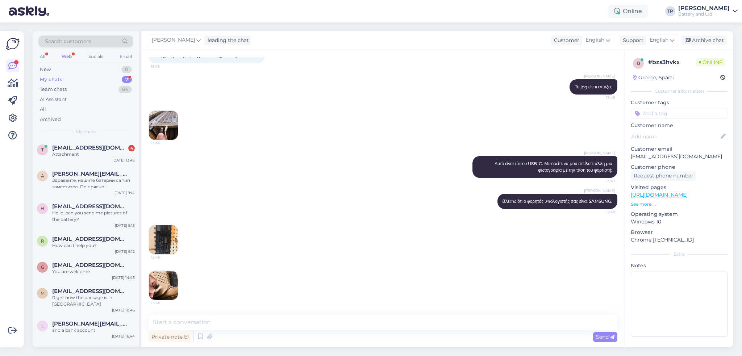
click at [168, 282] on img at bounding box center [163, 285] width 29 height 29
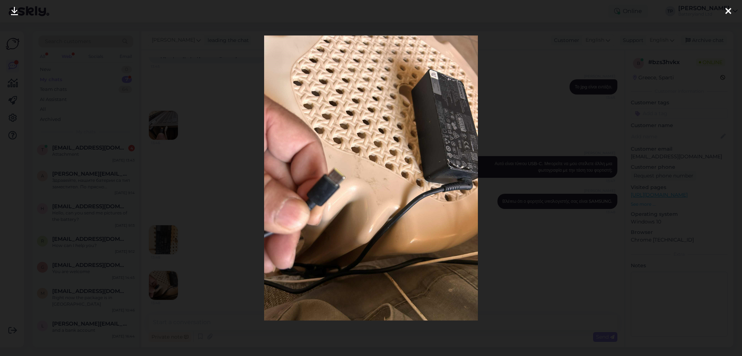
click at [729, 12] on icon at bounding box center [728, 11] width 6 height 9
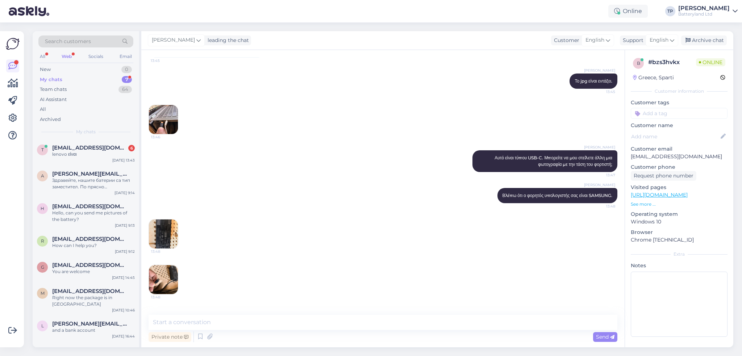
scroll to position [633, 0]
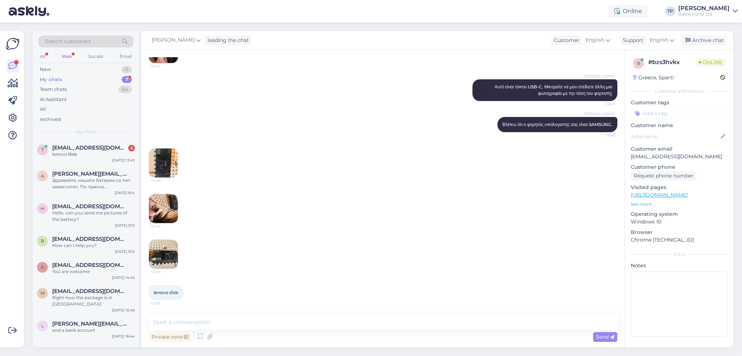
click at [162, 258] on img at bounding box center [163, 254] width 29 height 29
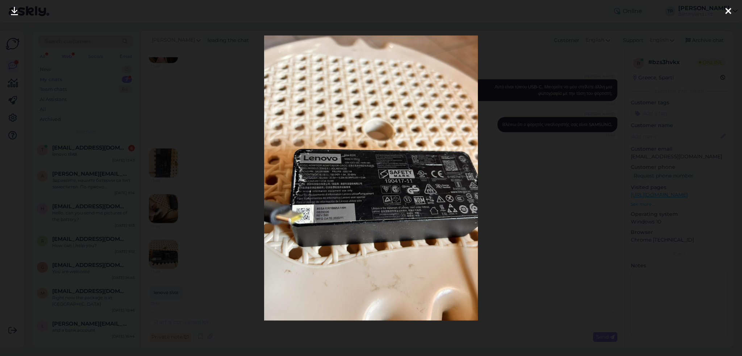
click at [14, 10] on icon at bounding box center [14, 11] width 7 height 9
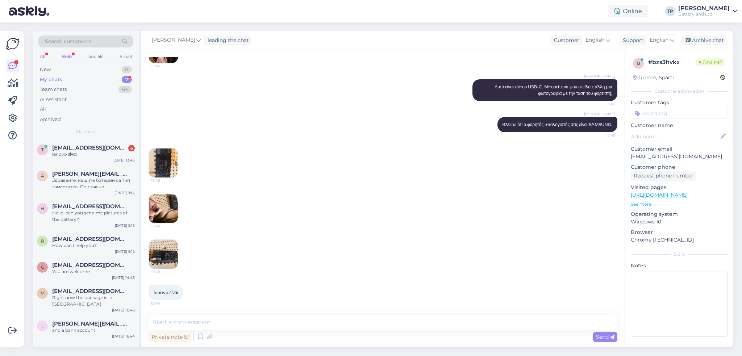
click at [573, 28] on div "Search customers All Web Socials Email New 0 My chats 7 Team chats 64 AI Assist…" at bounding box center [385, 189] width 714 height 334
click at [230, 324] on textarea at bounding box center [383, 322] width 469 height 15
paste textarea "Χρειάζεστε φορτιστή τύπου USB-C με 65 W."
type textarea "Χρειάζεστε φορτιστή τύπου USB-C με 65 W."
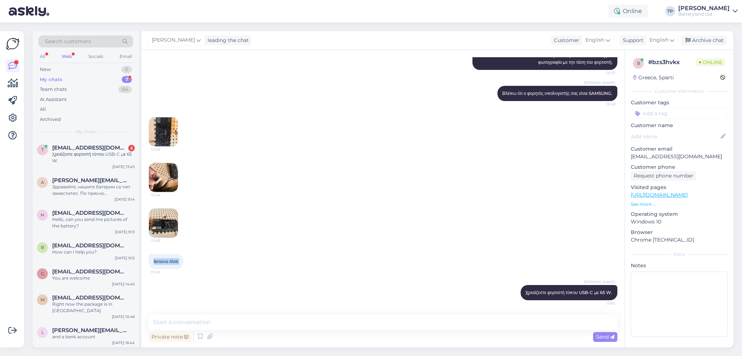
drag, startPoint x: 151, startPoint y: 263, endPoint x: 190, endPoint y: 267, distance: 39.1
click at [183, 267] on div "lenovo είναι 13:49" at bounding box center [166, 261] width 35 height 15
copy div "lenovo είναι 13:49"
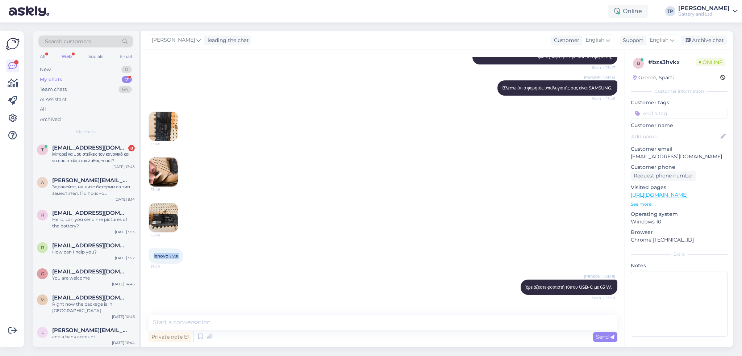
scroll to position [733, 0]
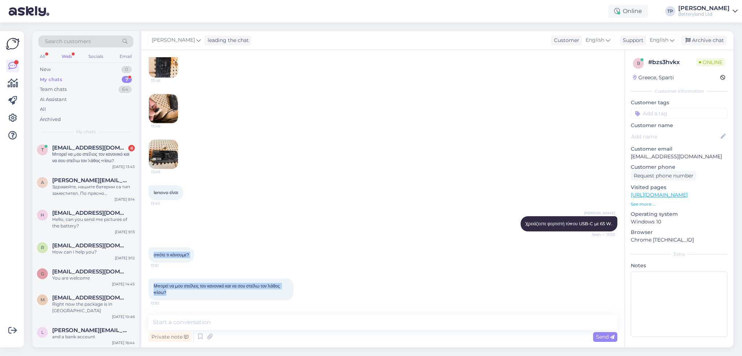
drag, startPoint x: 154, startPoint y: 254, endPoint x: 288, endPoint y: 288, distance: 138.3
click at [286, 290] on div "Chat started [DATE] Γειά σας. από κάποιο λάθος ο φορτιστής δεν είναι συμβατός μ…" at bounding box center [386, 182] width 475 height 251
copy div "οπότε τι κάνουμε? 13:51 Μπορεί να μου στείλεις τον κανονικό και να σου στείλω τ…"
click at [208, 317] on textarea at bounding box center [383, 322] width 469 height 15
paste textarea "Αυτό είναι το φθηνότερο που προσφέρουμε [URL][DOMAIN_NAME]"
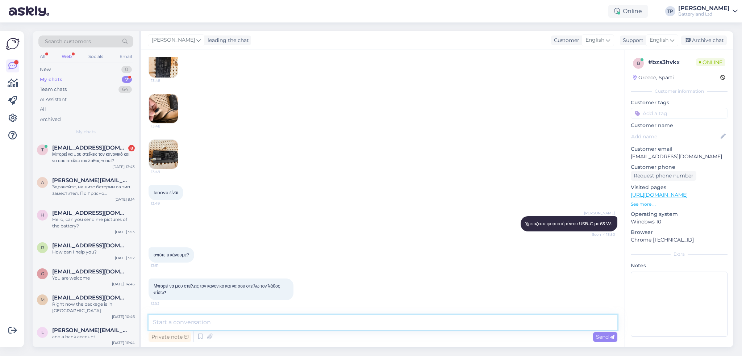
type textarea "Αυτό είναι το φθηνότερο που προσφέρουμε [URL][DOMAIN_NAME]"
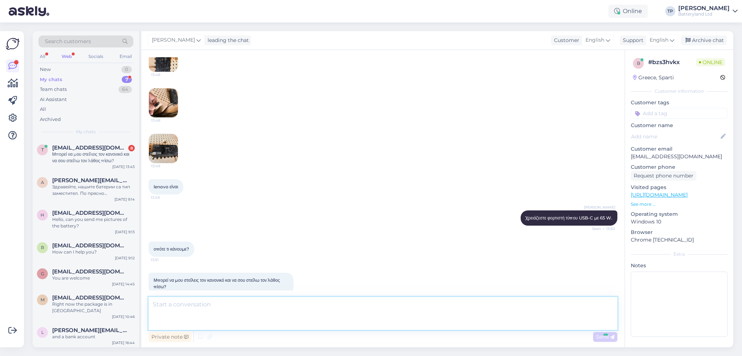
scroll to position [784, 0]
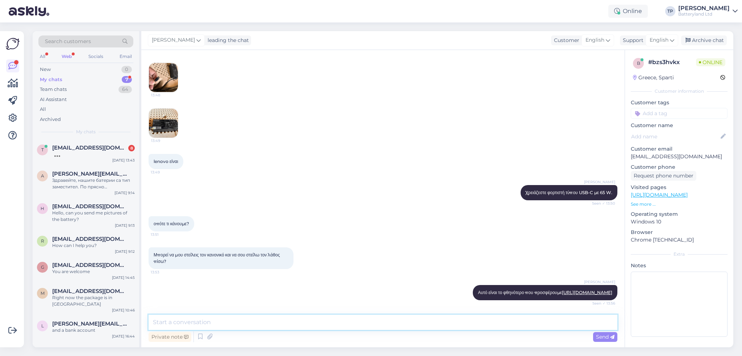
click at [198, 324] on textarea at bounding box center [383, 322] width 469 height 15
paste textarea "Πρέπει να μας επιστρέψετε το φορτιστή με δικά σας έξοδα και να κάνετε μια νέα π…"
type textarea "Πρέπει να μας επιστρέψετε το φορτιστή με δικά σας έξοδα και να κάνετε μια νέα π…"
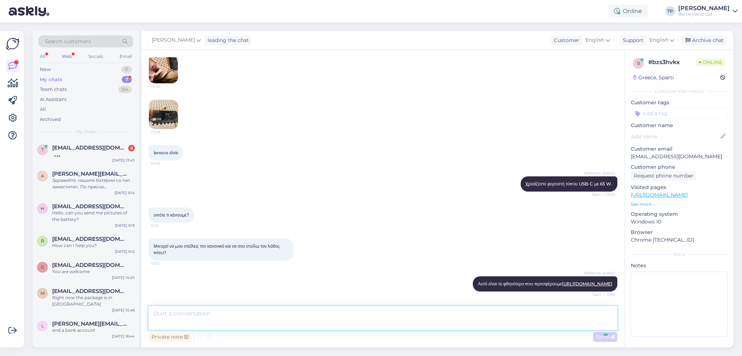
scroll to position [835, 0]
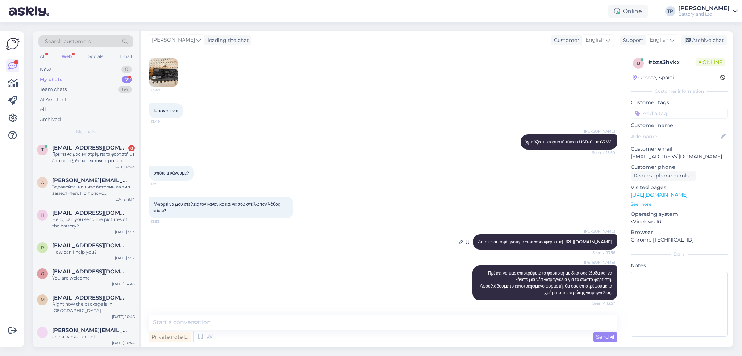
click at [562, 239] on link "[URL][DOMAIN_NAME]" at bounding box center [587, 241] width 50 height 5
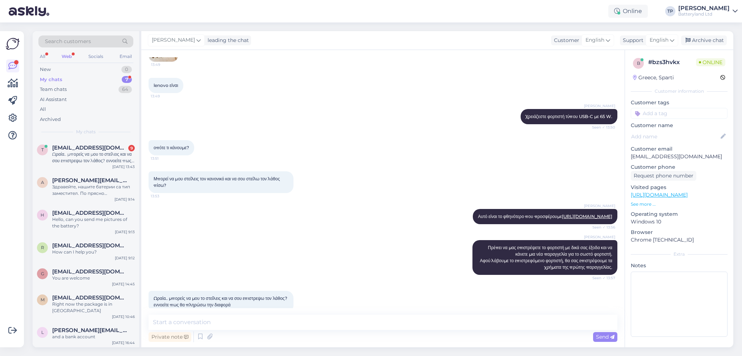
scroll to position [872, 0]
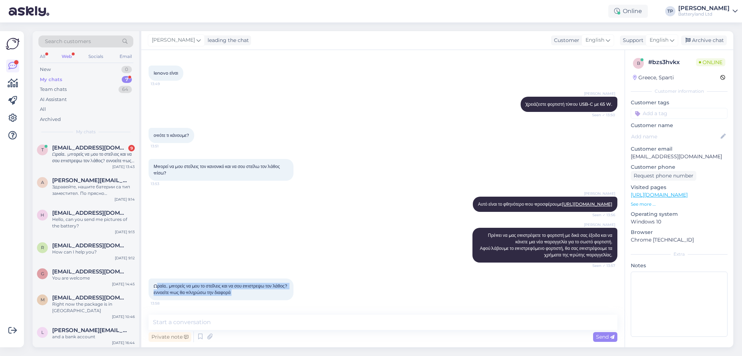
drag, startPoint x: 156, startPoint y: 284, endPoint x: 194, endPoint y: 296, distance: 39.5
click at [294, 298] on div "Ωραία.. μπορείς να μου το στείλεις και να σου επιστρεψω τον λάθος? εννοείτε πως…" at bounding box center [221, 290] width 145 height 22
drag, startPoint x: 154, startPoint y: 285, endPoint x: 266, endPoint y: 300, distance: 112.5
click at [266, 300] on div "Ωραία.. μπορείς να μου το στείλεις και να σου επιστρεψω τον λάθος? εννοείτε πως…" at bounding box center [221, 290] width 145 height 22
copy span "Ωραία.. μπορείς να μου το στείλεις και να σου επιστρεψω τον λάθος? εννοείτε πως…"
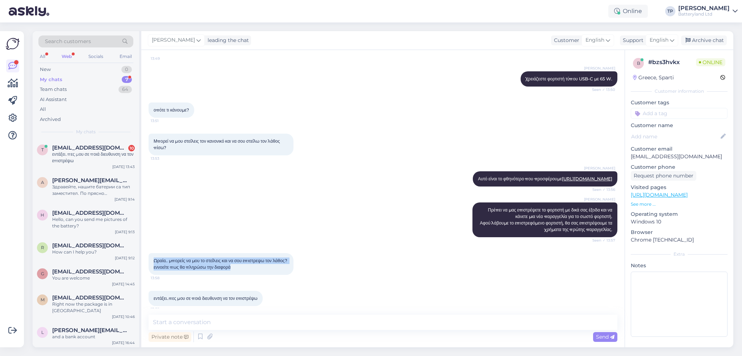
scroll to position [903, 0]
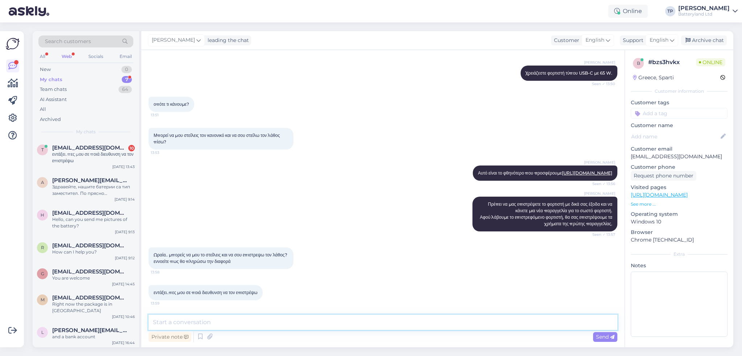
click at [222, 326] on textarea at bounding box center [383, 322] width 469 height 15
paste textarea "Ο καλύτερος τρόπος για εσάς είναι να σας στείλουμε το σωστό προϊόν με δυνατότητ…"
type textarea "Ο καλύτερος τρόπος για εσάς είναι να σας στείλουμε το σωστό προϊόν με δυνατότητ…"
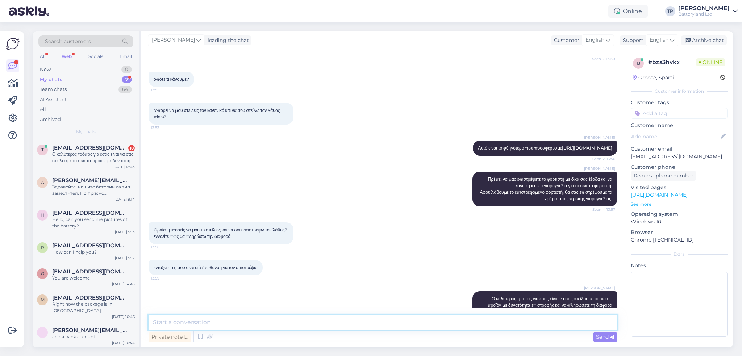
scroll to position [954, 0]
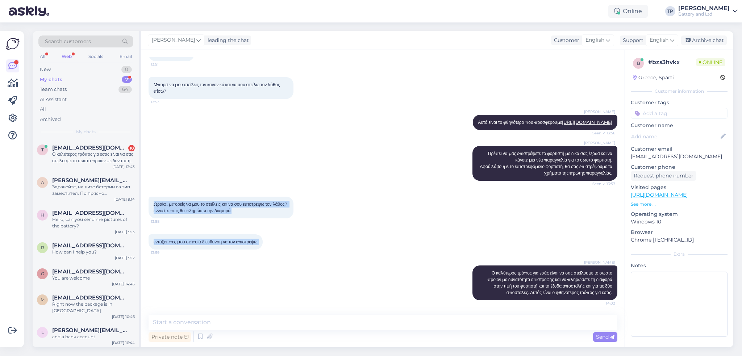
drag, startPoint x: 165, startPoint y: 213, endPoint x: 270, endPoint y: 244, distance: 109.3
click at [270, 244] on div "Chat started [DATE] Γειά σας. από κάποιο λάθος ο φορτιστής δεν είναι συμβατός μ…" at bounding box center [386, 182] width 475 height 251
copy div "Ωραία.. μπορείς να μου το στείλεις και να σου επιστρεψω τον λάθος? εννοείτε πως…"
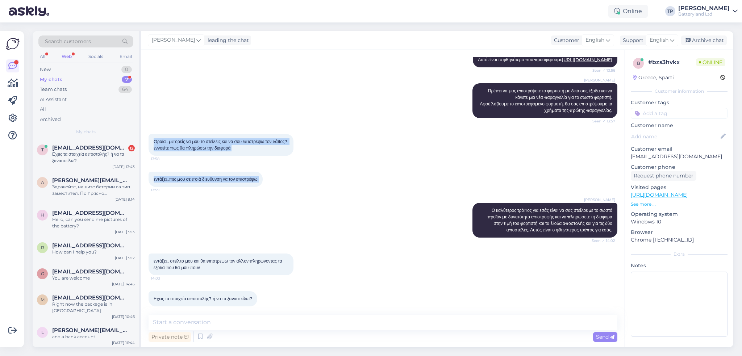
scroll to position [1023, 0]
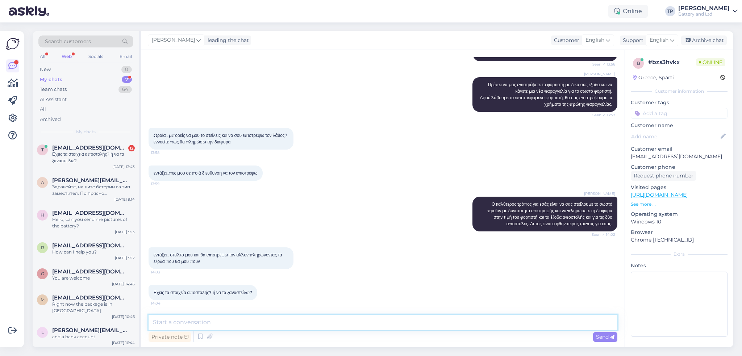
click at [219, 324] on textarea at bounding box center [383, 322] width 469 height 15
paste textarea "Η διαφορά για το φορτιστή είναι 7,67 + και οι δύο τρόποι για τον φόρο παράδοσης."
type textarea "Η διαφορά για το φορτιστή είναι 7,67 + και οι δύο τρόποι για τον φόρο παράδοσης."
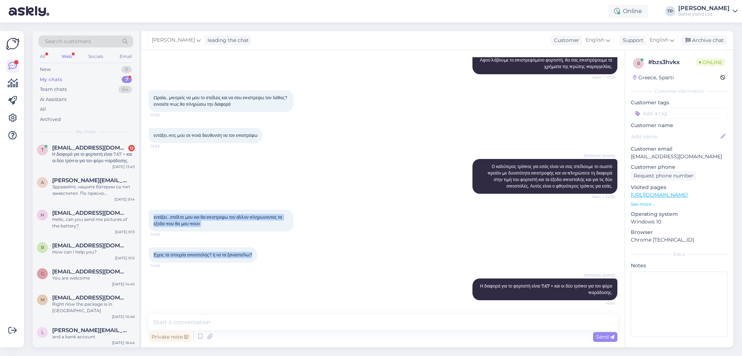
drag, startPoint x: 153, startPoint y: 216, endPoint x: 277, endPoint y: 253, distance: 129.0
click at [277, 253] on div "Chat started [DATE] Γειά σας. από κάποιο λάθος ο φορτιστής δεν είναι συμβατός μ…" at bounding box center [386, 182] width 475 height 251
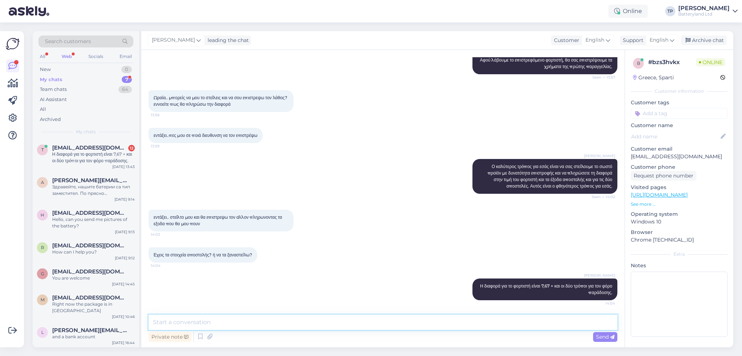
click at [245, 320] on textarea at bounding box center [383, 322] width 469 height 15
paste textarea "Πιστεύω ότι αυτή είναι η διεύθυνση παράδοσης."
paste textarea "[GEOGRAPHIC_DATA], Φοινίκι 230 56, ΦΟΙΝΙΚΙ ΛΑΚΩΝΙΑΣ"
type textarea "Πιστεύω ότι αυτή είναι η διεύθυνση παράδοσης. - [GEOGRAPHIC_DATA], Φοινίκι 230 …"
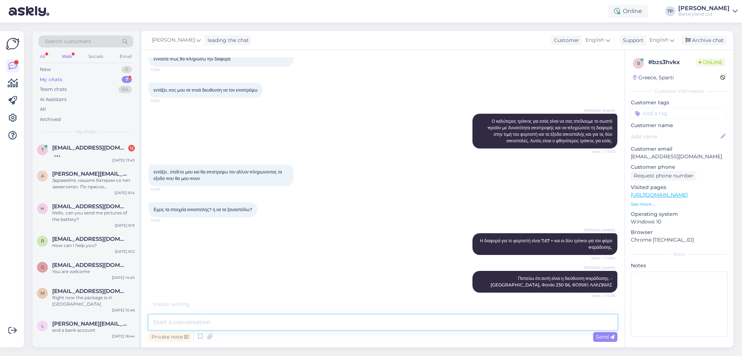
scroll to position [1106, 0]
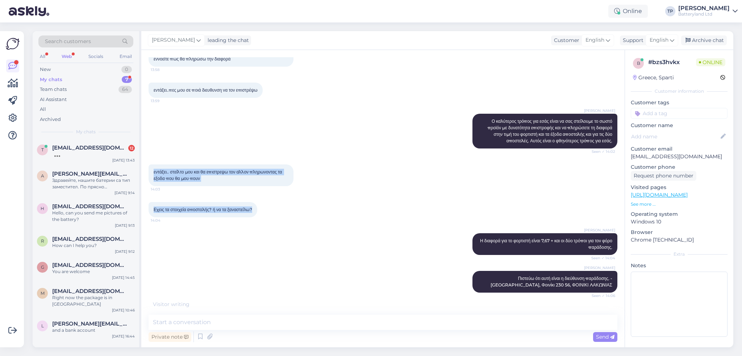
drag, startPoint x: 154, startPoint y: 171, endPoint x: 279, endPoint y: 212, distance: 131.7
click at [279, 212] on div "Chat started [DATE] Γειά σας. από κάποιο λάθος ο φορτιστής δεν είναι συμβατός μ…" at bounding box center [386, 179] width 475 height 244
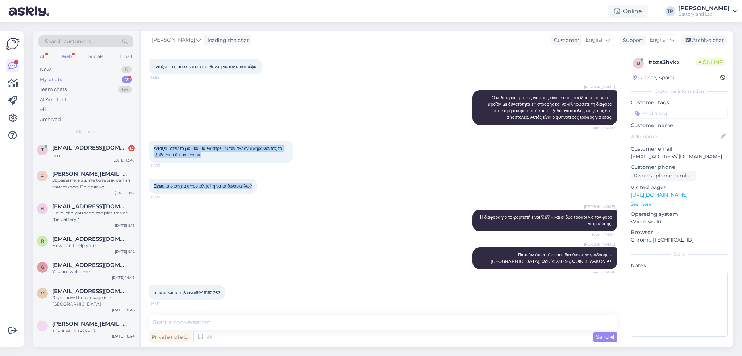
scroll to position [1129, 0]
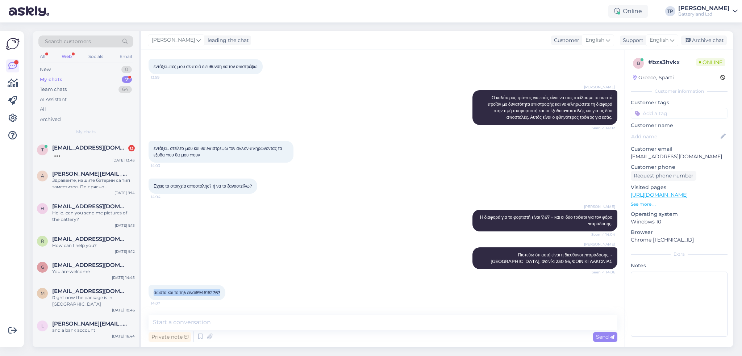
drag, startPoint x: 154, startPoint y: 292, endPoint x: 262, endPoint y: 295, distance: 108.7
click at [262, 295] on div "σωστα και το τηλ ειναι6946162767 14:07" at bounding box center [383, 292] width 469 height 31
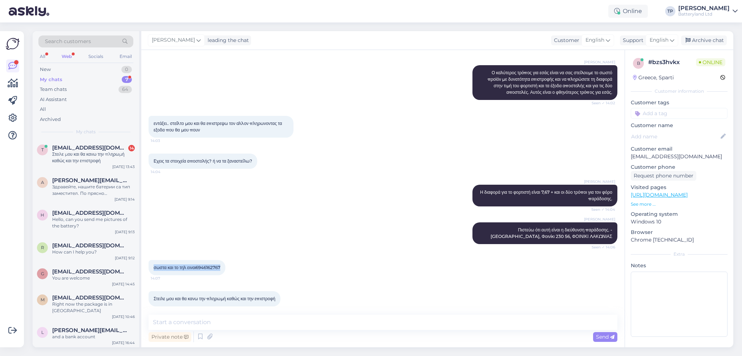
scroll to position [1161, 0]
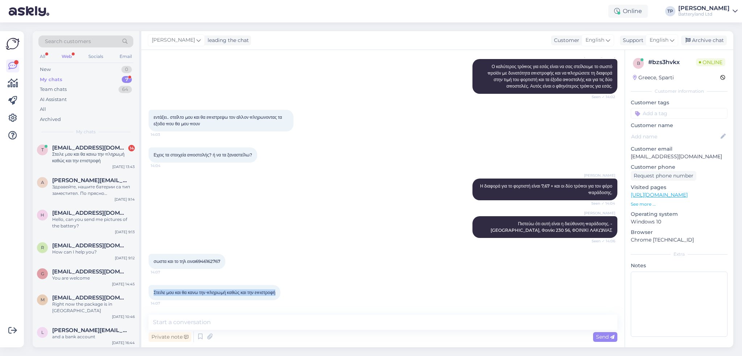
drag, startPoint x: 153, startPoint y: 292, endPoint x: 304, endPoint y: 292, distance: 151.8
click at [304, 292] on div "Στειλε μου και θα κανω την πληρωμή καθώς και την επιστροφή 14:07" at bounding box center [383, 292] width 469 height 31
click at [238, 321] on textarea at bounding box center [383, 322] width 469 height 15
paste textarea "Εντάξει, αυτή τη φορά θα το στείλουμε με την εταιρεία ταχυμεταφορών DPD. Θα σας…"
type textarea "Εντάξει, αυτή τη φορά θα το στείλουμε με την εταιρεία ταχυμεταφορών DPD. Θα σας…"
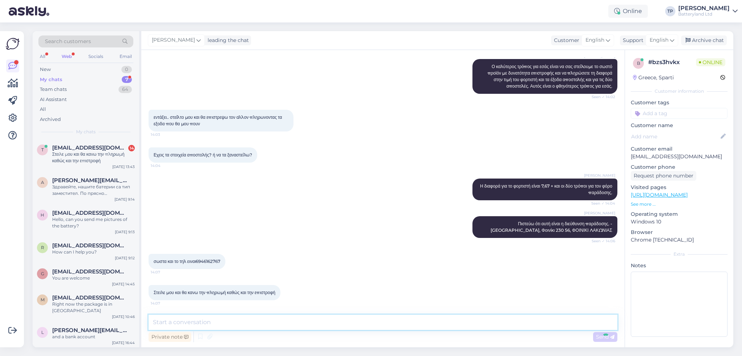
scroll to position [1205, 0]
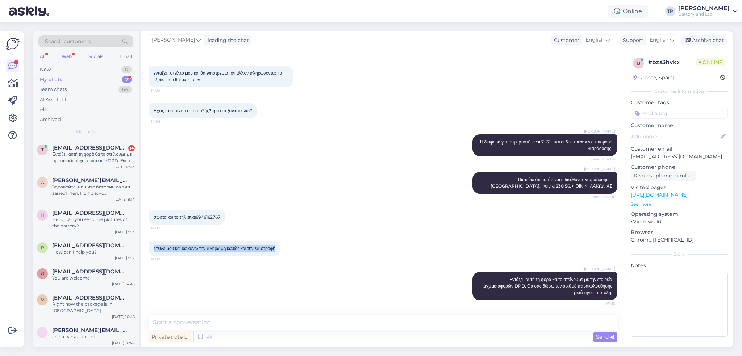
drag, startPoint x: 154, startPoint y: 248, endPoint x: 324, endPoint y: 251, distance: 169.3
click at [324, 251] on div "Στειλε μου και θα κανω την πληρωμή καθώς και την επιστροφή 14:07" at bounding box center [383, 248] width 469 height 31
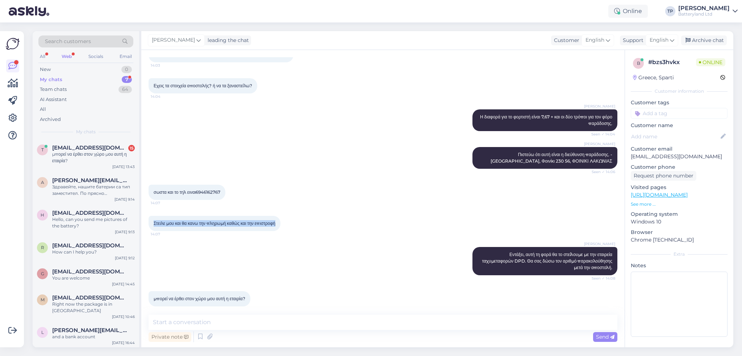
scroll to position [1236, 0]
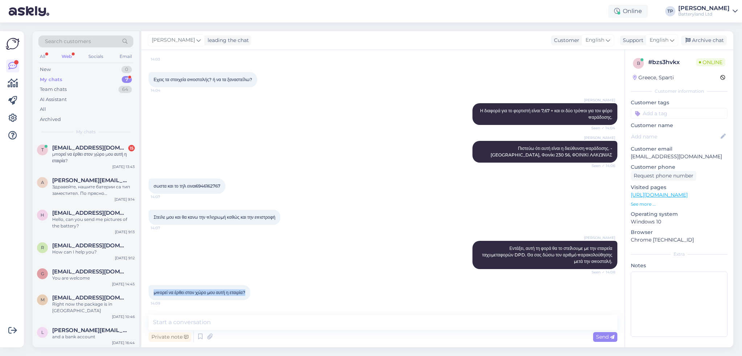
drag, startPoint x: 154, startPoint y: 292, endPoint x: 266, endPoint y: 291, distance: 112.7
click at [266, 291] on div "μπορεί να έρθει στον χώρο μου αυτή η εταιρία? 14:09" at bounding box center [383, 292] width 469 height 31
click at [215, 323] on textarea at bounding box center [383, 322] width 469 height 15
paste textarea "Έχουμε πραγματοποιήσει αποστολές με την DPD σε πολλά μέρη της [GEOGRAPHIC_DATA]."
type textarea "Έχουμε πραγματοποιήσει αποστολές με την DPD σε πολλά μέρη της [GEOGRAPHIC_DATA]."
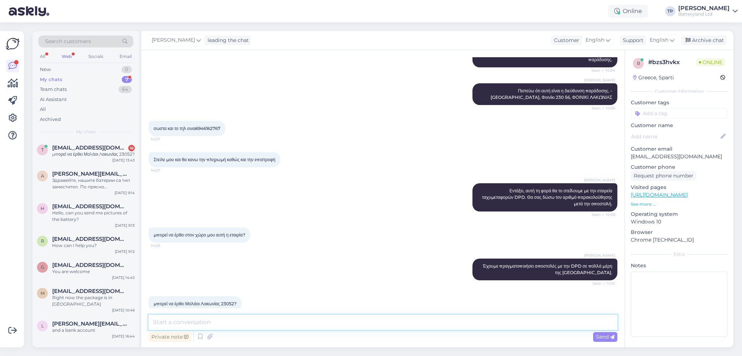
scroll to position [1160, 0]
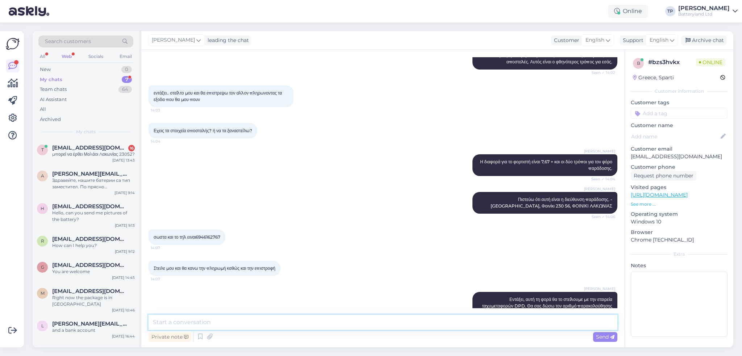
click at [204, 320] on textarea at bounding box center [383, 322] width 469 height 15
paste textarea "Η διαφορά του φορτιστή και τα έξοδα αποστολής προς την [GEOGRAPHIC_DATA] και πί…"
type textarea "Η διαφορά του φορτιστή και τα έξοδα αποστολής προς την [GEOGRAPHIC_DATA] και πί…"
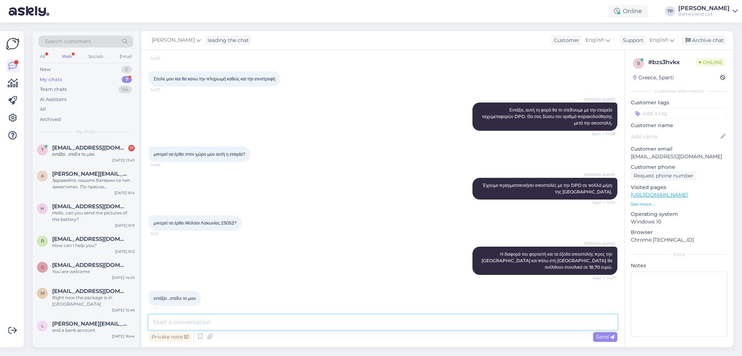
scroll to position [1380, 0]
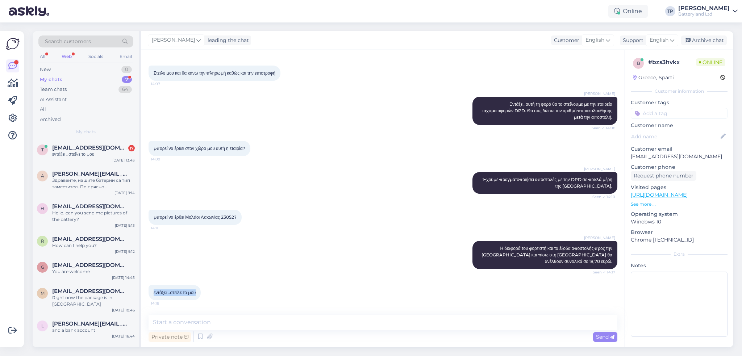
drag, startPoint x: 153, startPoint y: 293, endPoint x: 218, endPoint y: 298, distance: 65.1
click at [218, 299] on div "εντάξει ..στείλε το μου 14:18" at bounding box center [383, 292] width 469 height 31
click at [215, 327] on textarea at bounding box center [383, 322] width 469 height 15
paste textarea "Αυτός είναι ο αριθμός παρακολούθησης που μπορείτε να παρακολουθήσετε σε λίγες η…"
type textarea "Αυτός είναι ο αριθμός παρακολούθησης που μπορείτε να παρακολουθήσετε σε λίγες η…"
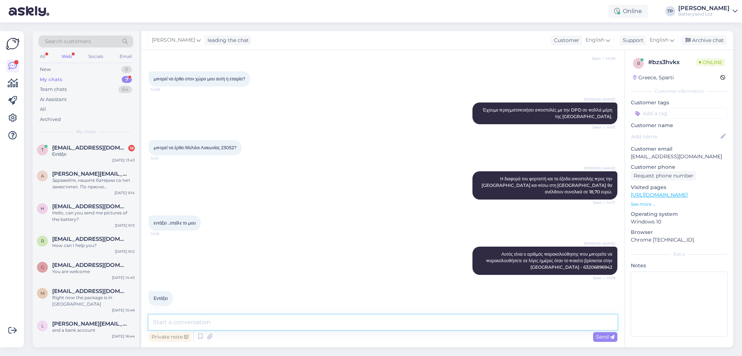
scroll to position [1455, 0]
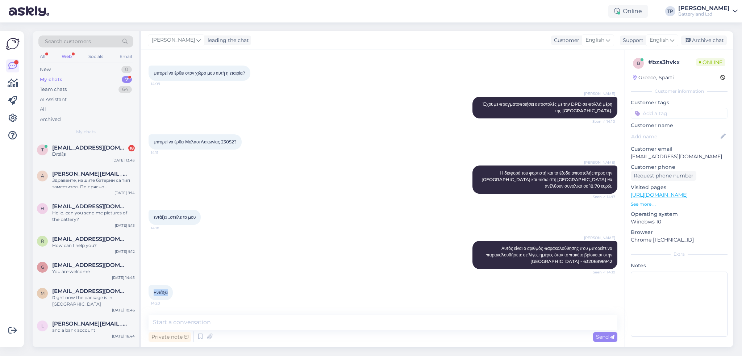
drag, startPoint x: 153, startPoint y: 292, endPoint x: 180, endPoint y: 294, distance: 26.5
click at [180, 294] on div "Εντάξει 14:20" at bounding box center [383, 292] width 469 height 31
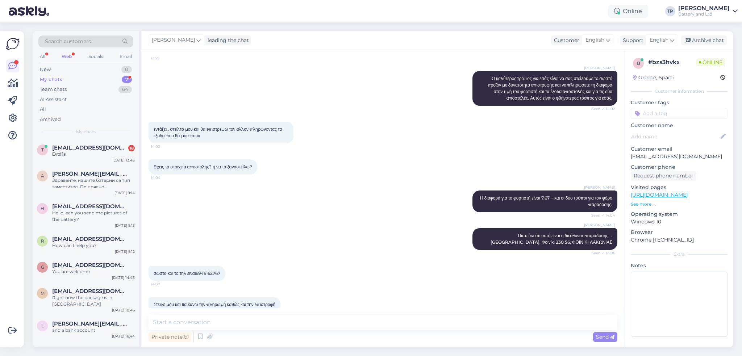
scroll to position [1274, 0]
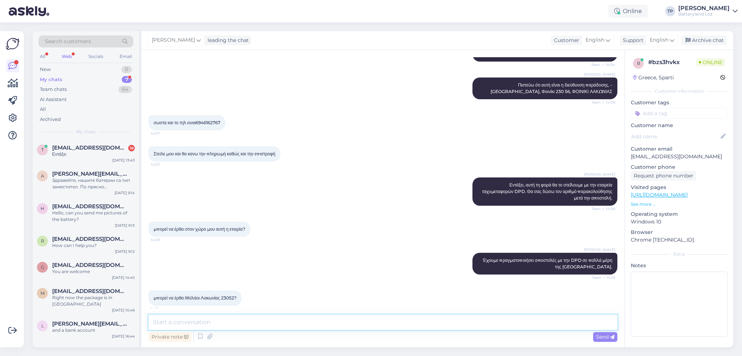
click at [224, 323] on textarea at bounding box center [383, 322] width 469 height 15
paste textarea "Αυτό είναι που σας στέλνω: [URL][DOMAIN_NAME]"
type textarea "Αυτό είναι που σας στέλνω: [URL][DOMAIN_NAME]"
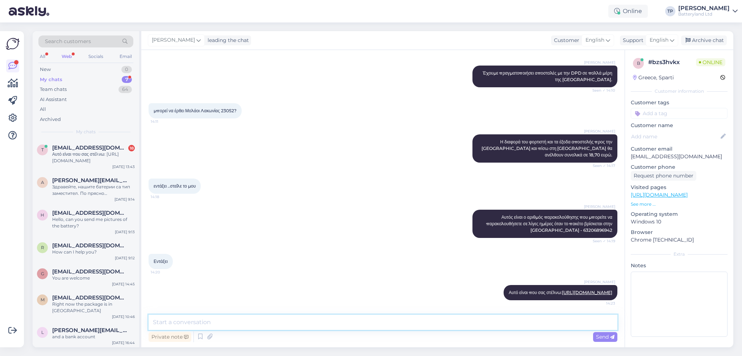
click at [181, 324] on textarea at bounding box center [383, 322] width 469 height 15
paste textarea "Καλή σας μέρα!"
type textarea "Καλή σας μέρα!"
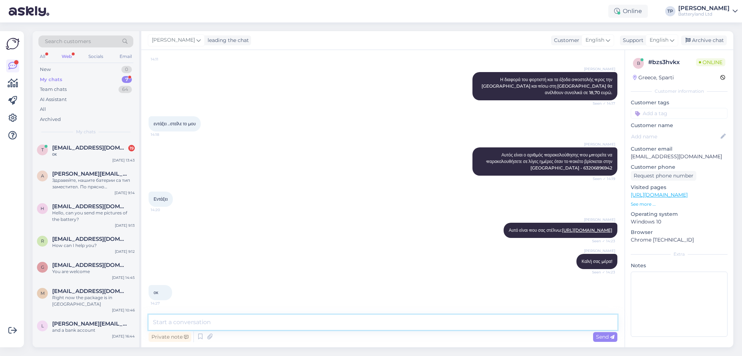
scroll to position [1562, 0]
click at [81, 83] on div "New 0 My chats 7 Team chats 64 AI Assistant All Archived" at bounding box center [85, 95] width 95 height 60
click at [80, 80] on div "My chats 7" at bounding box center [85, 80] width 95 height 10
click at [88, 142] on div "t [EMAIL_ADDRESS][DOMAIN_NAME] 1 οκ [DATE] 14:27" at bounding box center [86, 153] width 107 height 26
